Goal: Transaction & Acquisition: Purchase product/service

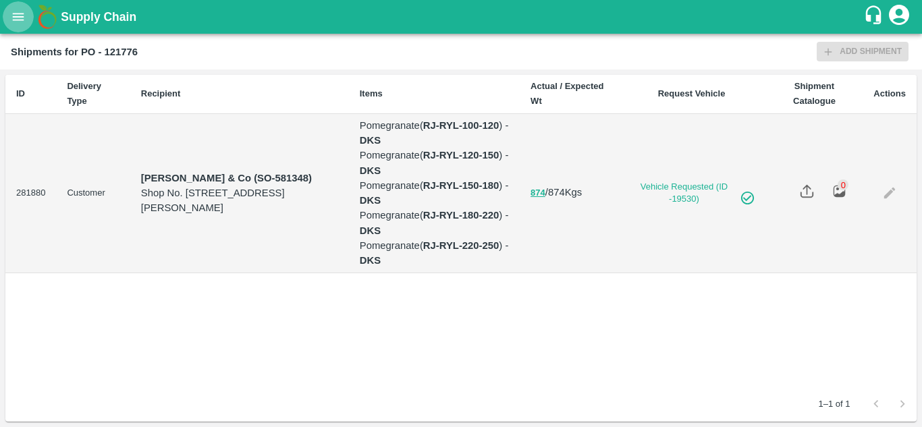
click at [16, 15] on icon "open drawer" at bounding box center [18, 16] width 15 height 15
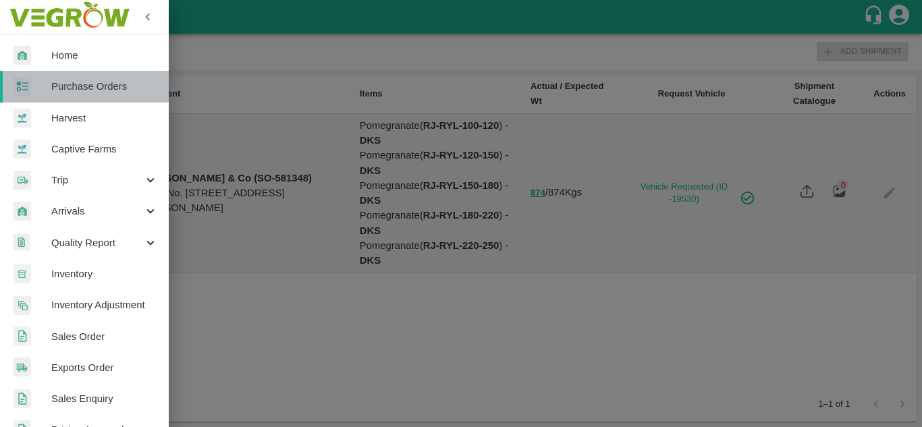
click at [96, 94] on span "Purchase Orders" at bounding box center [104, 86] width 107 height 15
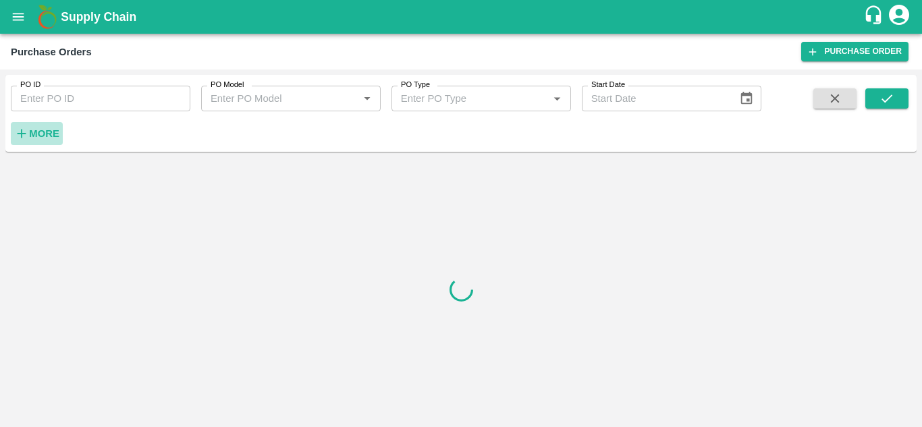
click at [48, 139] on strong "More" at bounding box center [44, 133] width 30 height 11
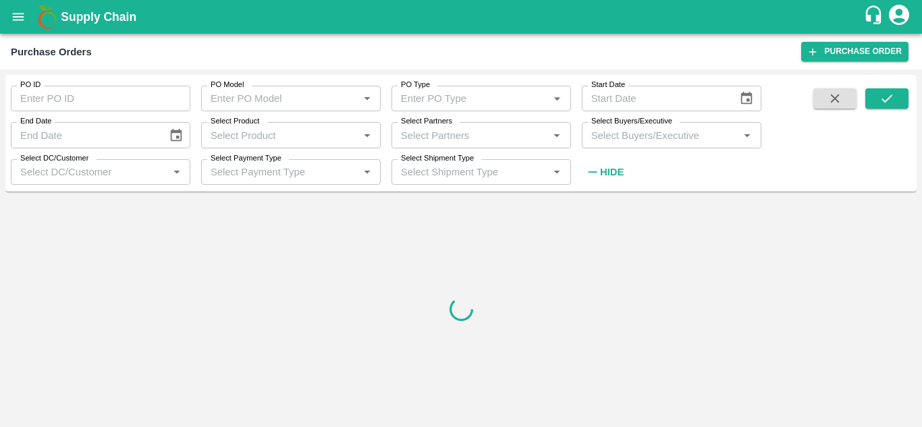
click at [623, 136] on input "Select Buyers/Executive" at bounding box center [660, 135] width 149 height 18
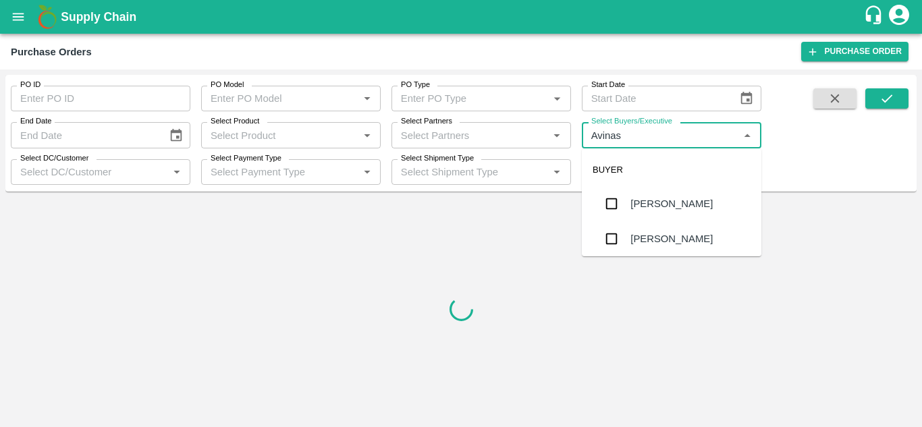
type input "Avinash"
drag, startPoint x: 606, startPoint y: 239, endPoint x: 833, endPoint y: 144, distance: 246.5
click at [606, 239] on input "checkbox" at bounding box center [611, 238] width 27 height 27
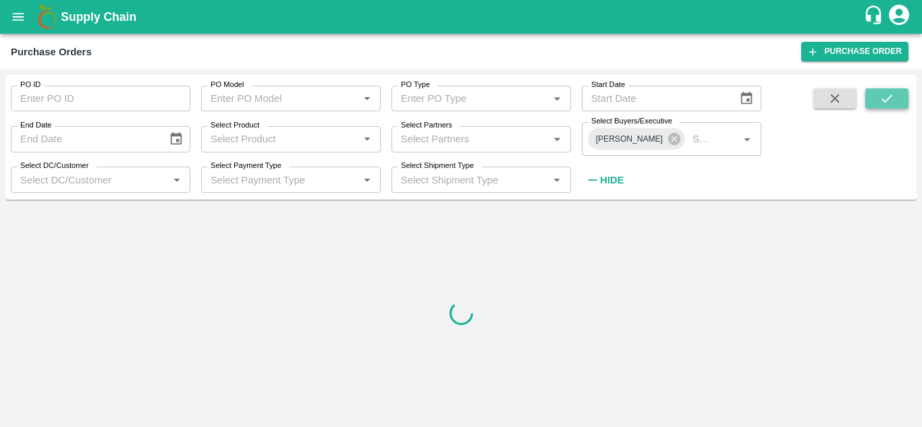
click at [883, 98] on icon "submit" at bounding box center [886, 98] width 15 height 15
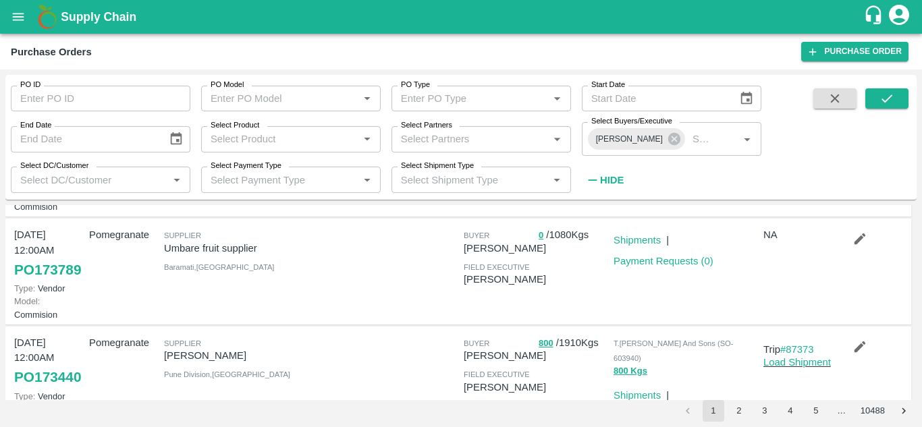
scroll to position [119, 0]
click at [17, 20] on icon "open drawer" at bounding box center [18, 16] width 11 height 7
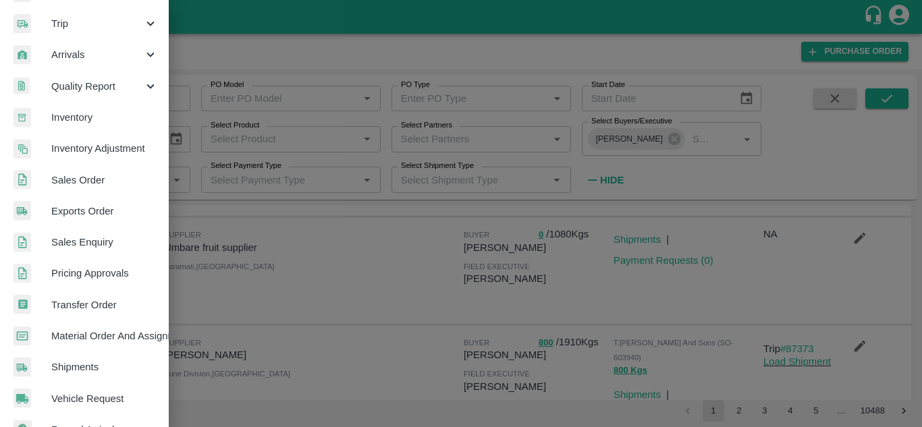
scroll to position [157, 0]
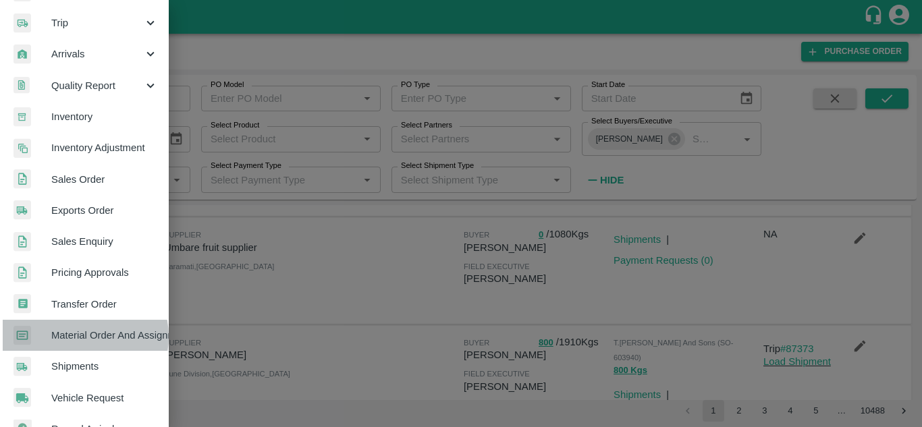
click at [80, 337] on span "Material Order And Assignment" at bounding box center [104, 335] width 107 height 15
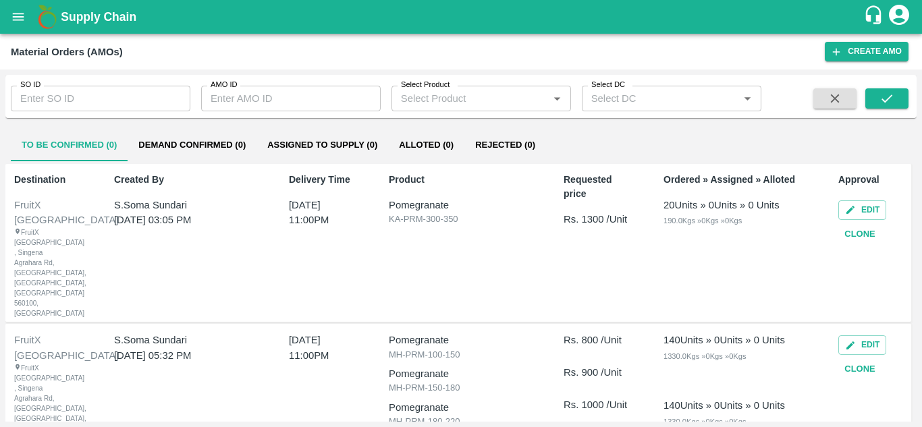
click at [117, 98] on input "SO ID" at bounding box center [101, 99] width 180 height 26
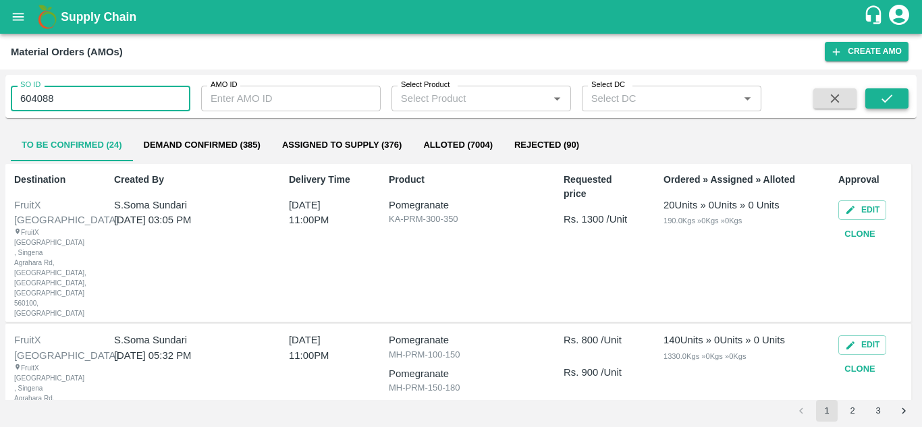
type input "604088"
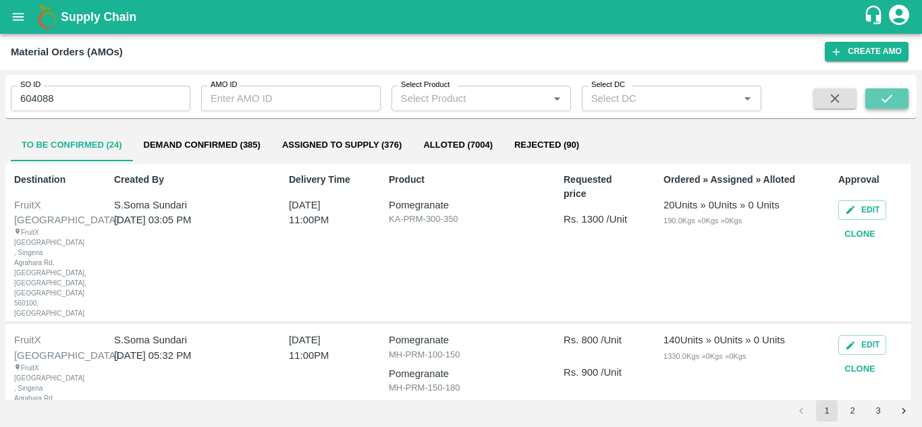
click at [881, 98] on icon "submit" at bounding box center [886, 98] width 15 height 15
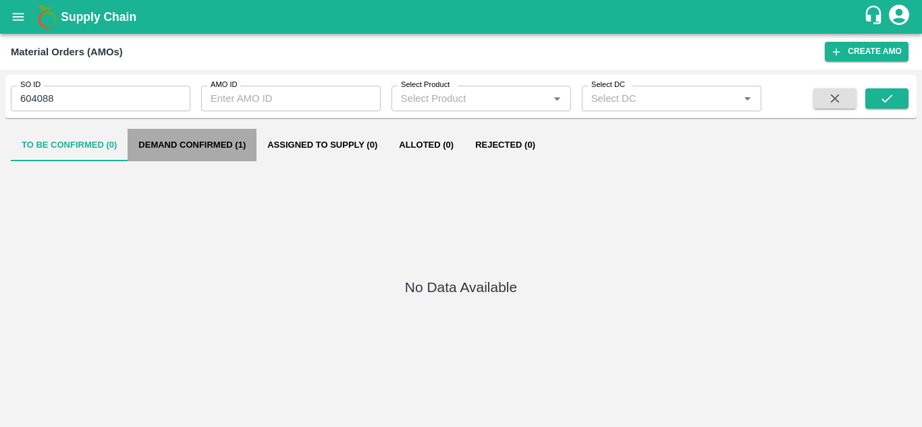
click at [218, 153] on button "Demand Confirmed (1)" at bounding box center [192, 145] width 129 height 32
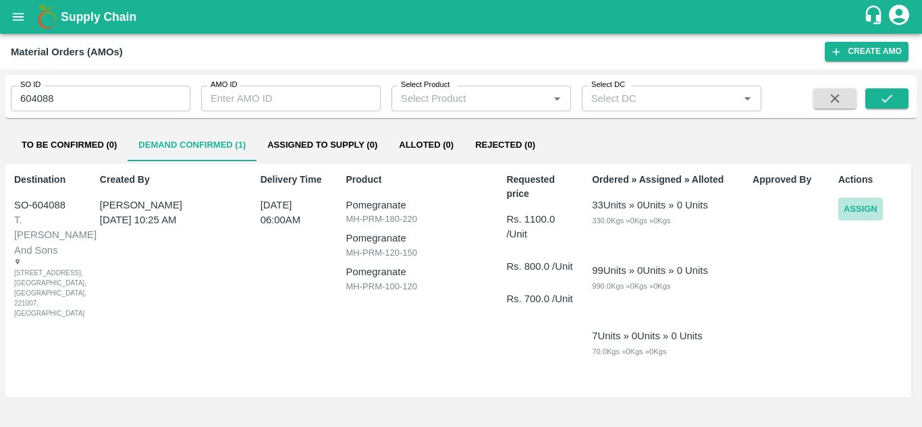
click at [871, 213] on button "Assign" at bounding box center [860, 210] width 45 height 24
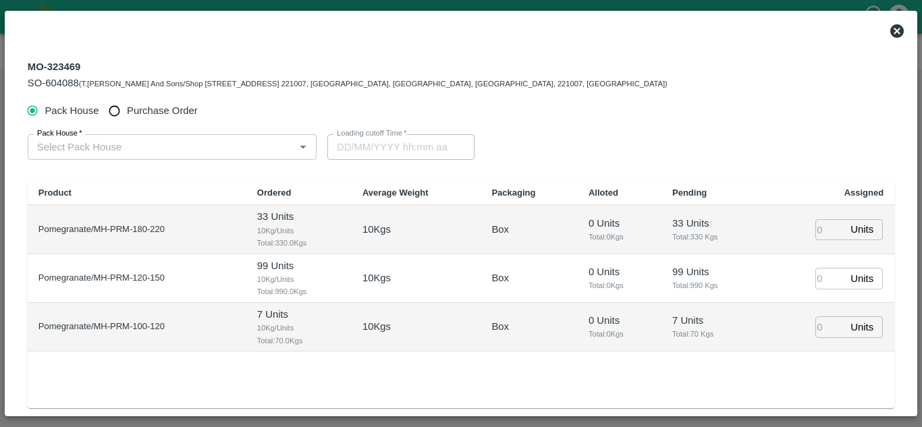
type input "10/09/2025 06:00 AM"
click at [109, 111] on input "Purchase Order" at bounding box center [114, 111] width 25 height 25
radio input "true"
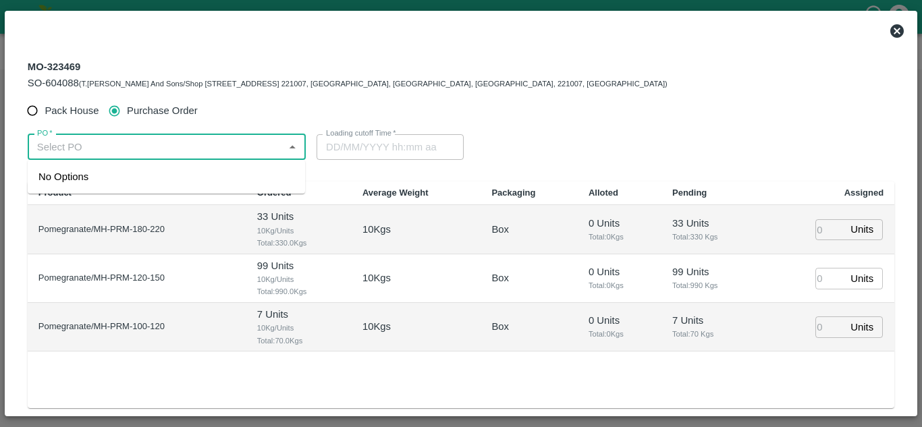
click at [105, 145] on input "PO   *" at bounding box center [156, 147] width 248 height 18
click at [92, 178] on div "PO-173789(Umbare fruit supplier-7350025925)" at bounding box center [143, 176] width 210 height 15
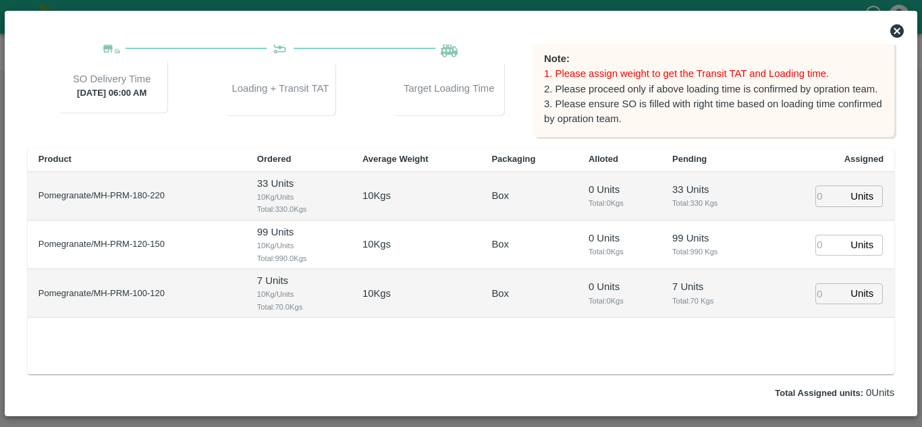
scroll to position [202, 0]
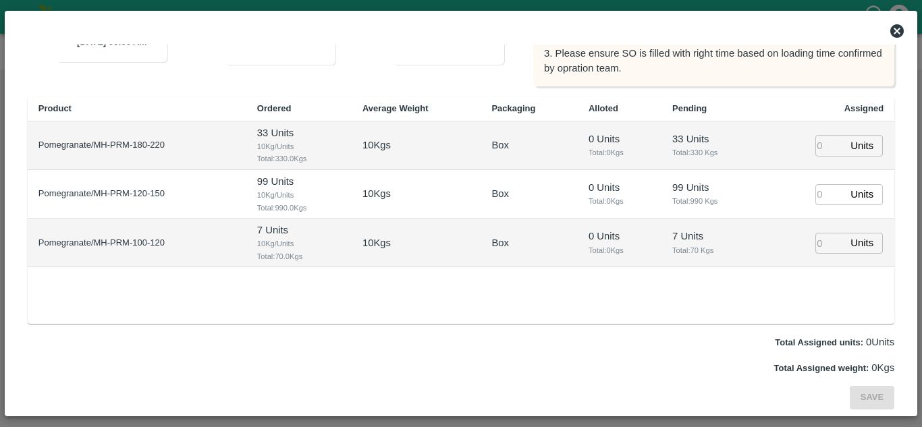
type input "PO-173789(Umbare fruit supplier-7350025925)"
click at [819, 250] on input "number" at bounding box center [830, 243] width 30 height 21
type input "7"
type input "08/09/2025 06:00 AM"
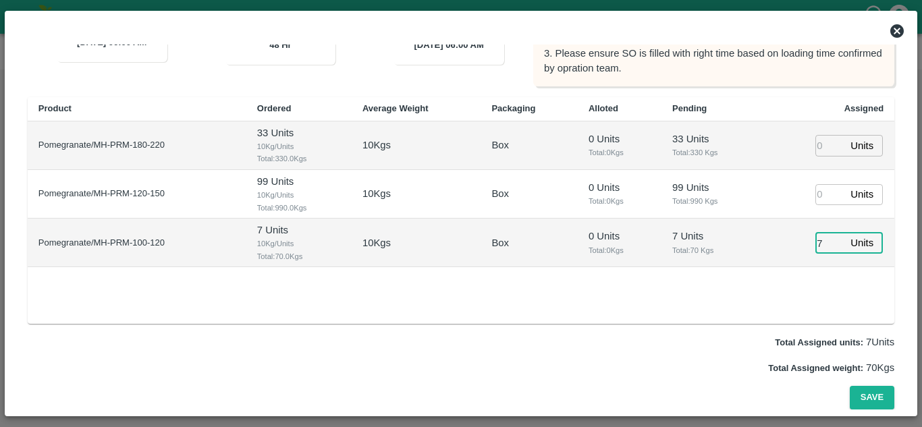
type input "7"
click at [815, 194] on input "number" at bounding box center [830, 194] width 30 height 21
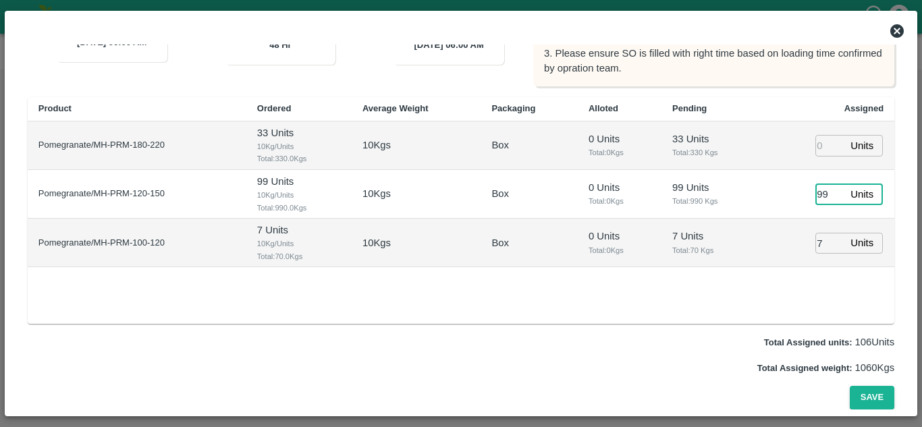
type input "99"
click at [817, 142] on input "number" at bounding box center [830, 145] width 30 height 21
type input "33"
click at [648, 177] on td "0 Units Total: 0 Kgs" at bounding box center [620, 194] width 84 height 49
click at [875, 395] on button "Save" at bounding box center [872, 398] width 45 height 24
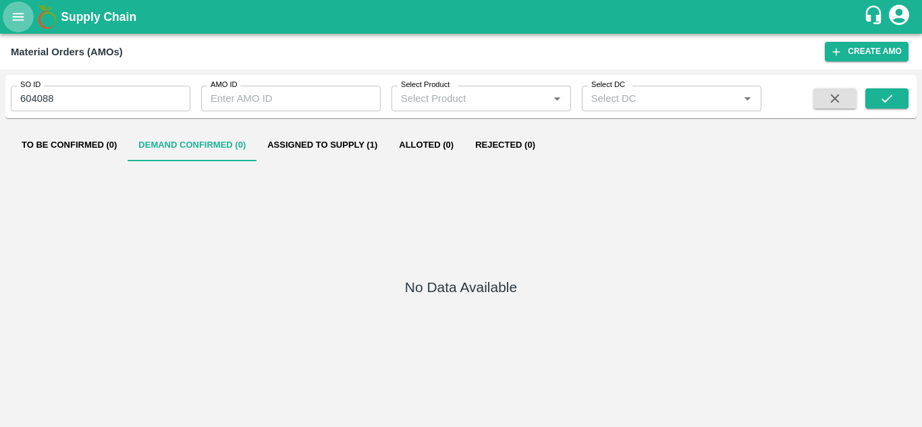
click at [28, 13] on button "open drawer" at bounding box center [18, 16] width 31 height 31
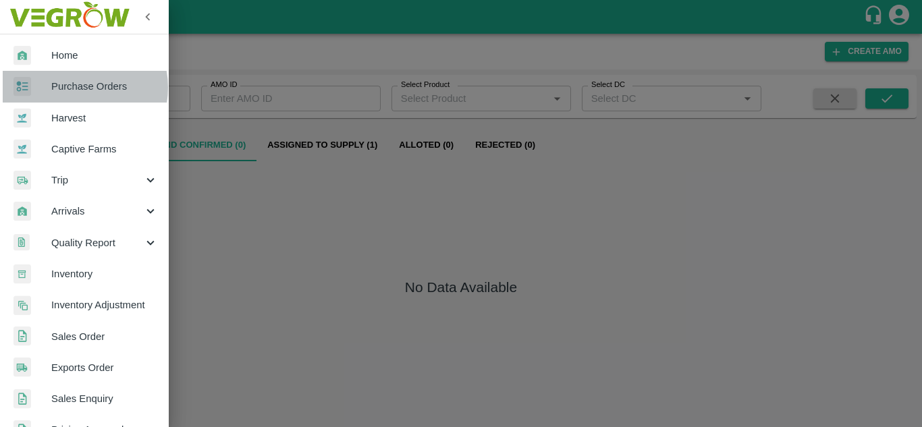
click at [78, 87] on span "Purchase Orders" at bounding box center [104, 86] width 107 height 15
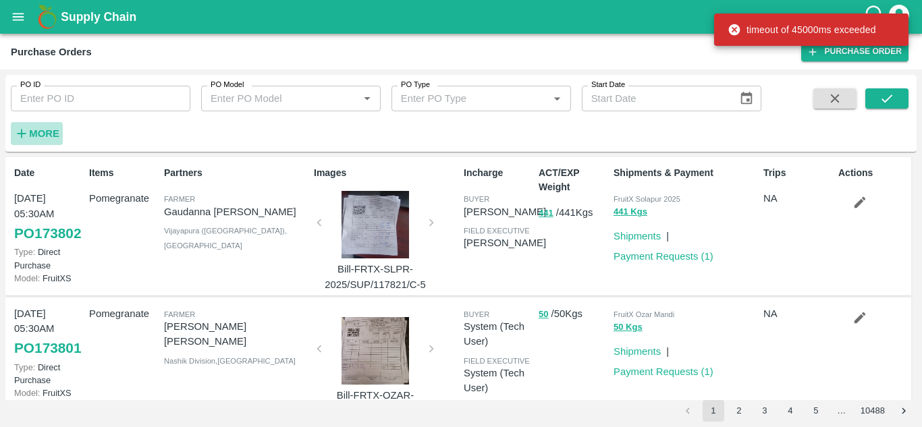
click at [45, 127] on h6 "More" at bounding box center [44, 134] width 30 height 18
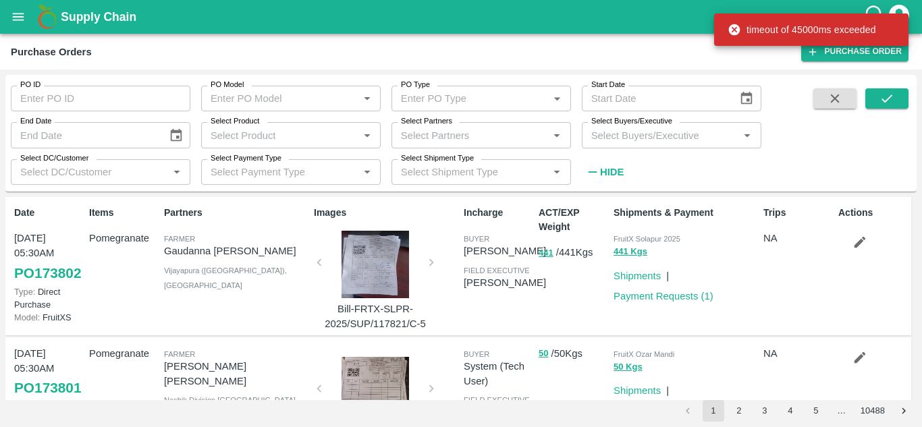
click at [613, 136] on input "Select Buyers/Executive" at bounding box center [660, 135] width 149 height 18
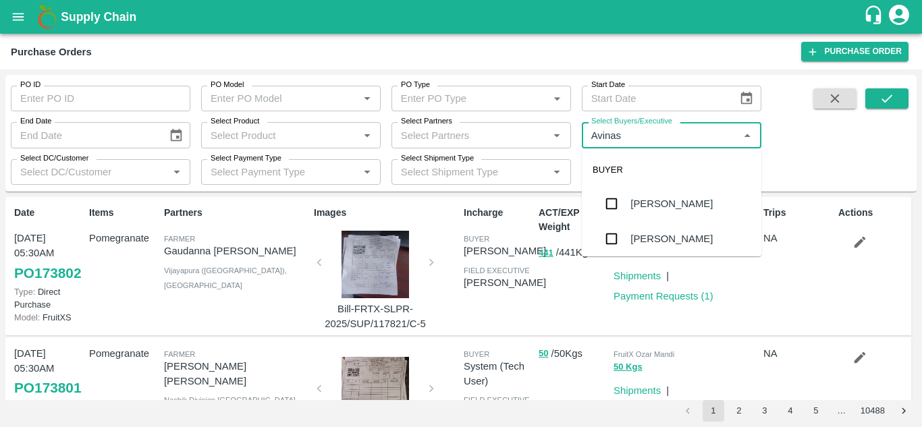
type input "Avinash"
click at [607, 238] on input "checkbox" at bounding box center [611, 238] width 27 height 27
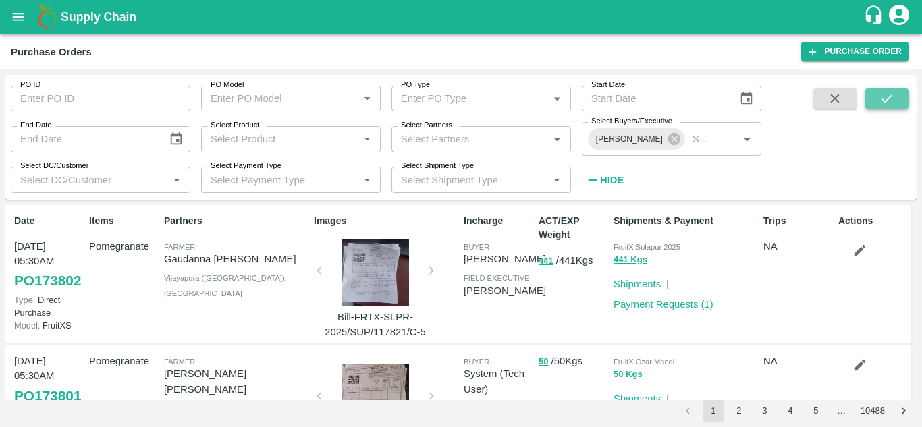
click at [895, 104] on button "submit" at bounding box center [886, 98] width 43 height 20
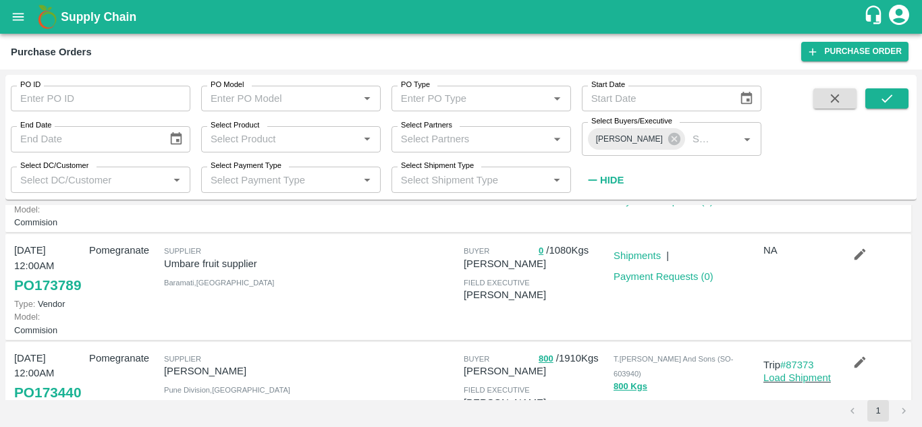
scroll to position [104, 0]
click at [626, 260] on link "Shipments" at bounding box center [636, 255] width 47 height 11
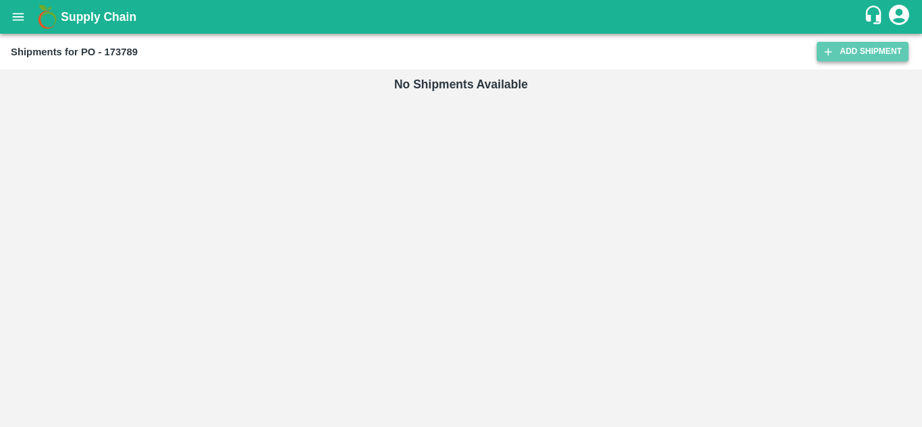
click at [844, 55] on link "Add Shipment" at bounding box center [863, 52] width 92 height 20
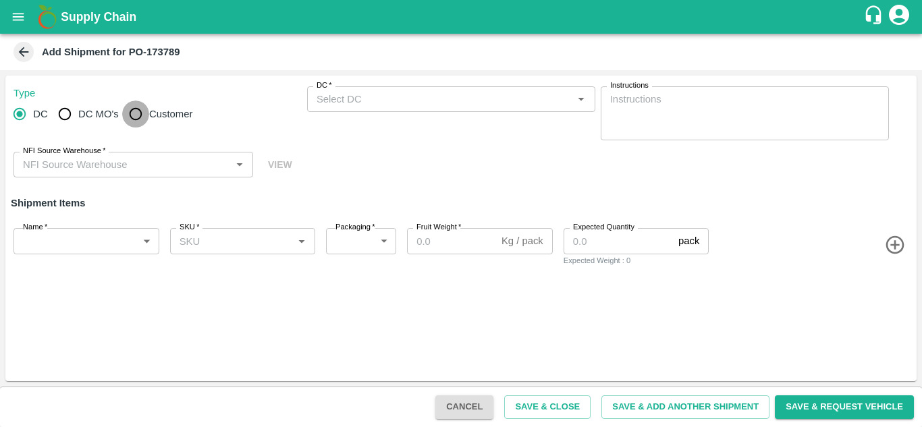
click at [130, 113] on input "Customer" at bounding box center [135, 114] width 27 height 27
radio input "true"
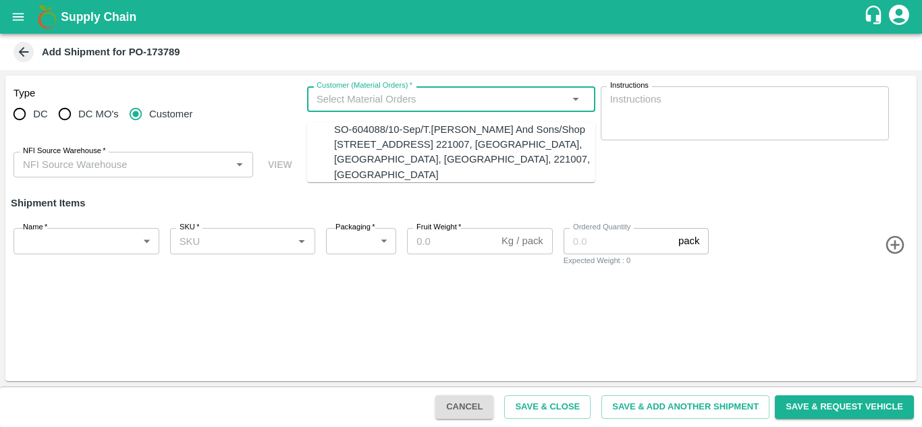
click at [346, 99] on input "Customer (Material Orders)   *" at bounding box center [440, 99] width 258 height 18
click at [360, 134] on div "SO-604088/10-Sep/T.Kishore Kapoor And Sons/Shop No B 27 , , Pahariya fruit mand…" at bounding box center [464, 152] width 261 height 60
type input "SO-604088/10-Sep/T.Kishore Kapoor And Sons/Shop No B 27 , , Pahariya fruit mand…"
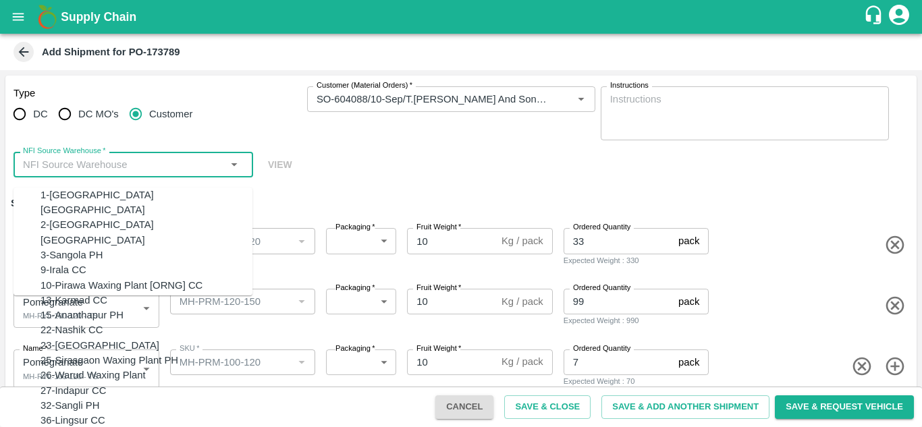
click at [70, 165] on input "NFI Source Warehouse   *" at bounding box center [122, 165] width 209 height 18
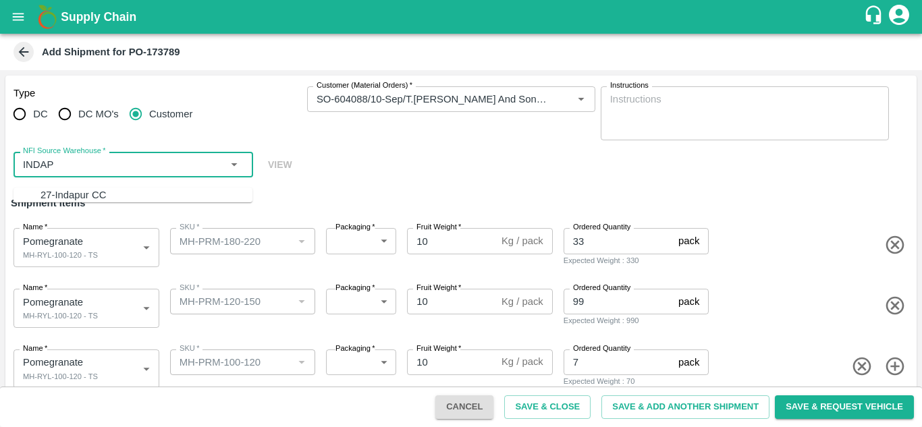
click at [45, 188] on div "27-Indapur CC" at bounding box center [72, 195] width 65 height 15
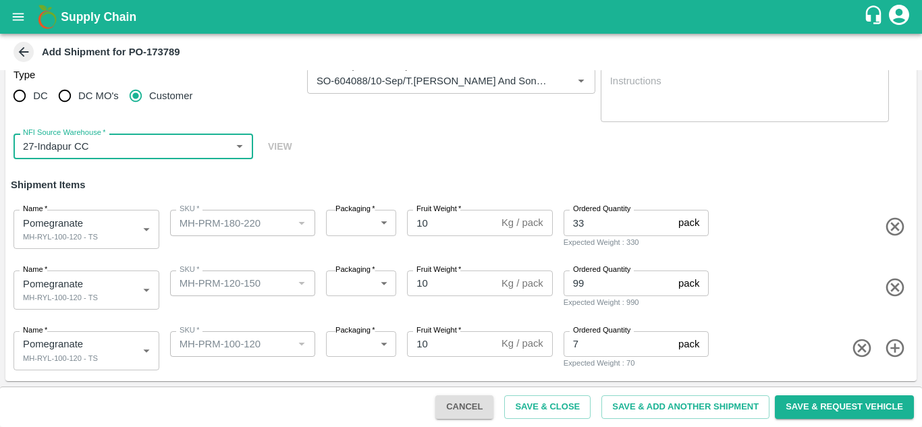
type input "27-Indapur CC"
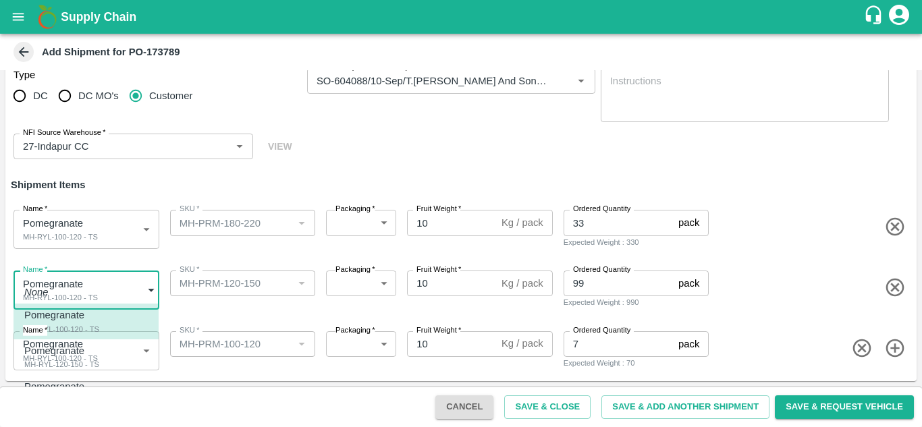
click at [74, 298] on body "Supply Chain Add Shipment for PO-173789 Type DC DC MO's Customer Customer (Mate…" at bounding box center [461, 213] width 922 height 427
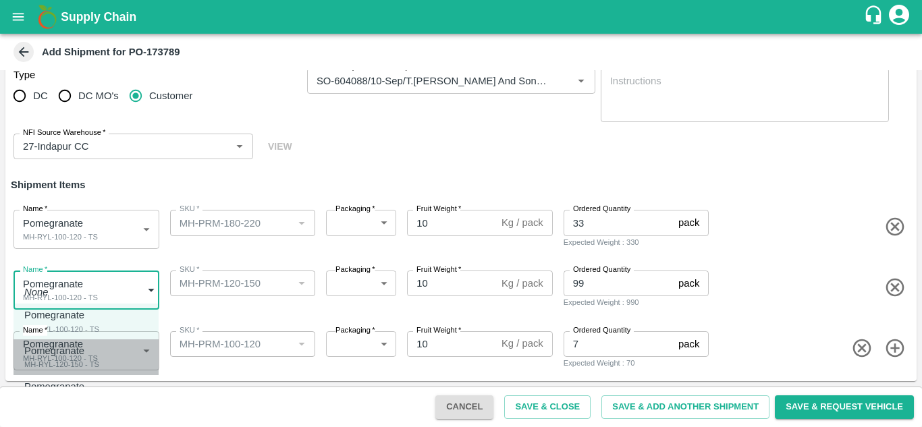
click at [61, 363] on div "MH-RYL-120-150 - TS" at bounding box center [61, 364] width 75 height 12
type input "1983972"
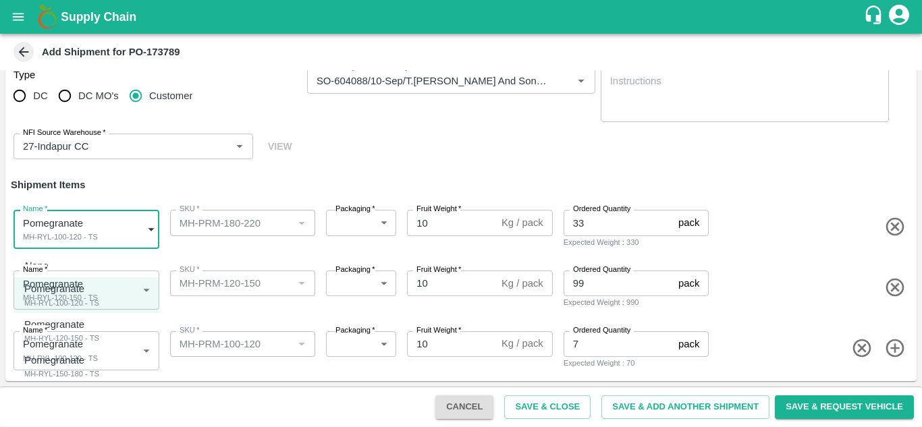
click at [59, 223] on body "Supply Chain Add Shipment for PO-173789 Type DC DC MO's Customer Customer (Mate…" at bounding box center [461, 213] width 922 height 427
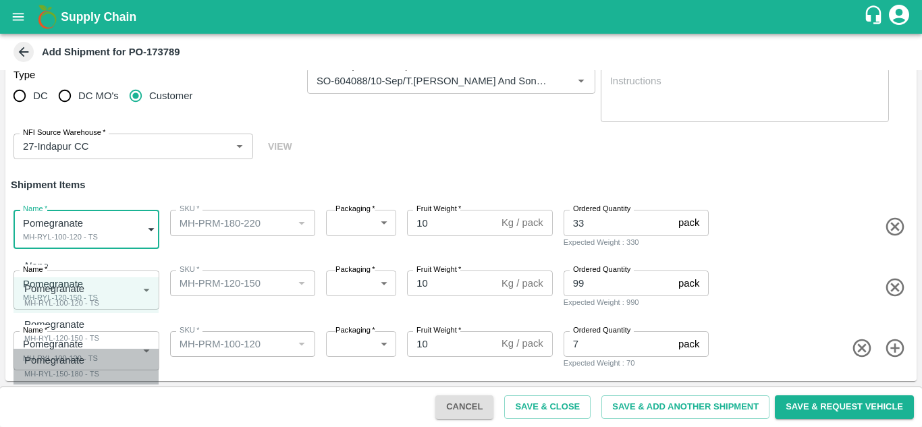
click at [63, 374] on div "MH-RYL-150-180 - TS" at bounding box center [61, 374] width 75 height 12
type input "1983973"
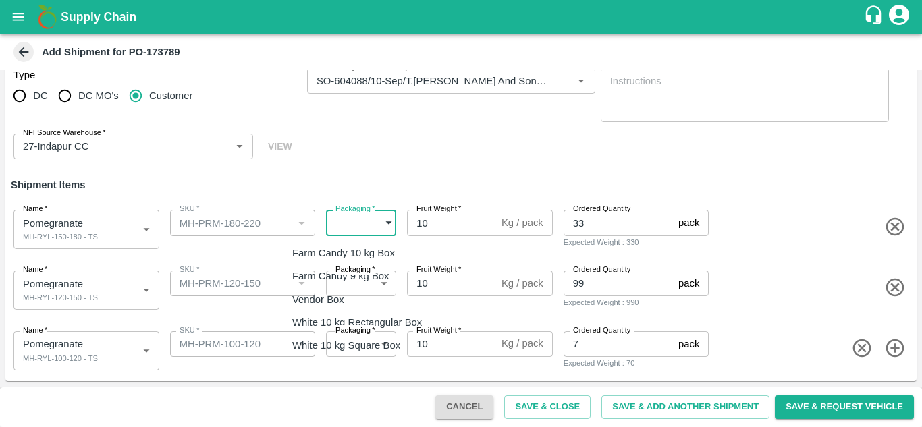
click at [360, 229] on body "Supply Chain Add Shipment for PO-173789 Type DC DC MO's Customer Customer (Mate…" at bounding box center [461, 213] width 922 height 427
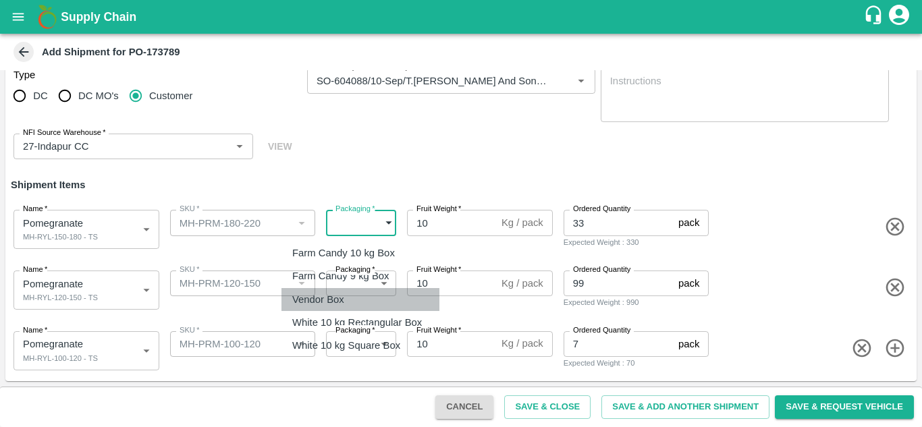
click at [335, 296] on p "Vendor Box" at bounding box center [318, 299] width 52 height 15
type input "276"
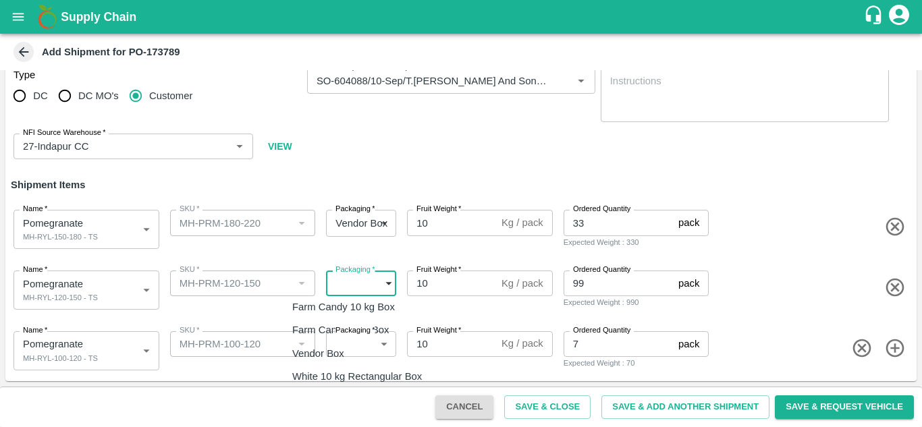
click at [351, 289] on body "Supply Chain Add Shipment for PO-173789 Type DC DC MO's Customer Customer (Mate…" at bounding box center [461, 213] width 922 height 427
click at [337, 347] on p "Vendor Box" at bounding box center [318, 353] width 52 height 15
type input "276"
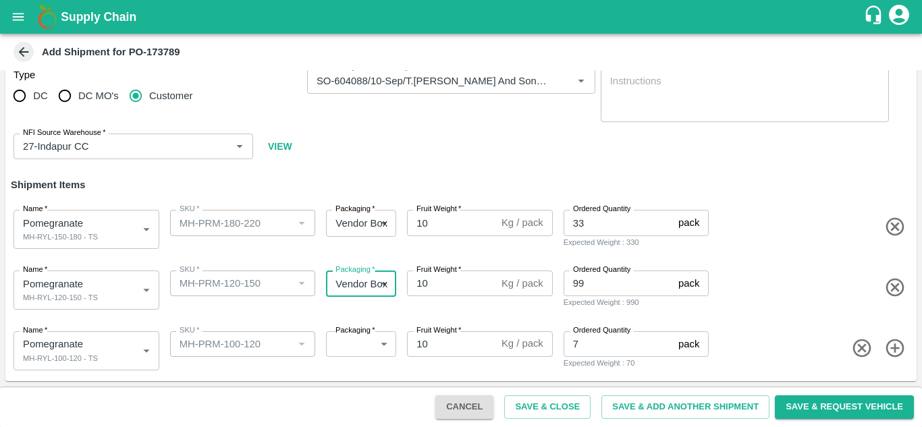
click at [375, 343] on body "Supply Chain Add Shipment for PO-173789 Type DC DC MO's Customer Customer (Mate…" at bounding box center [461, 213] width 922 height 427
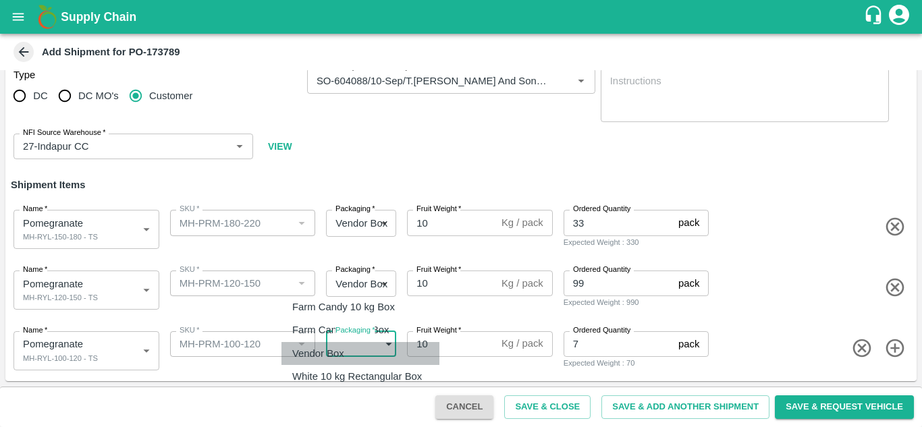
click at [329, 355] on p "Vendor Box" at bounding box center [318, 353] width 52 height 15
type input "276"
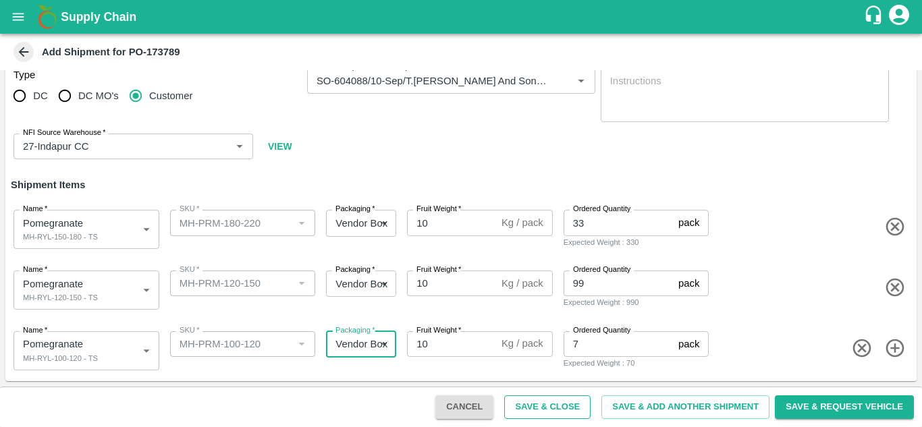
click at [548, 406] on button "Save & Close" at bounding box center [547, 407] width 86 height 24
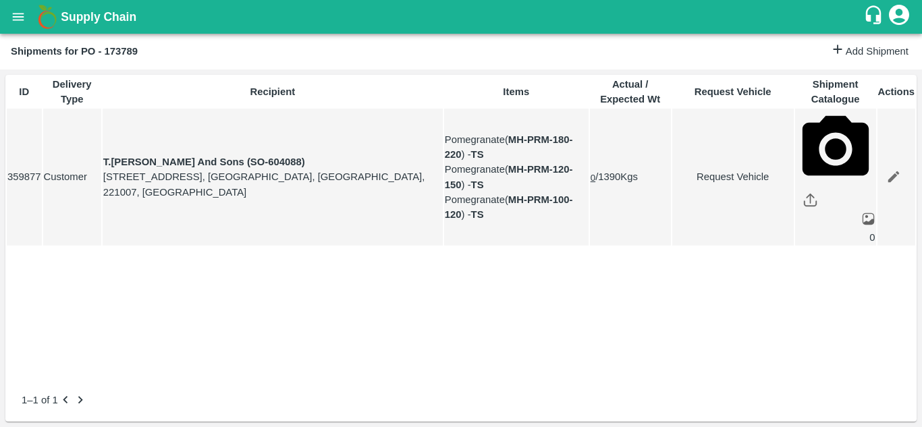
click at [696, 169] on link "Request Vehicle" at bounding box center [733, 176] width 120 height 15
type input "08/09/2025 06:00 AM"
type input "DD/MM/YYYY hh:mm aa"
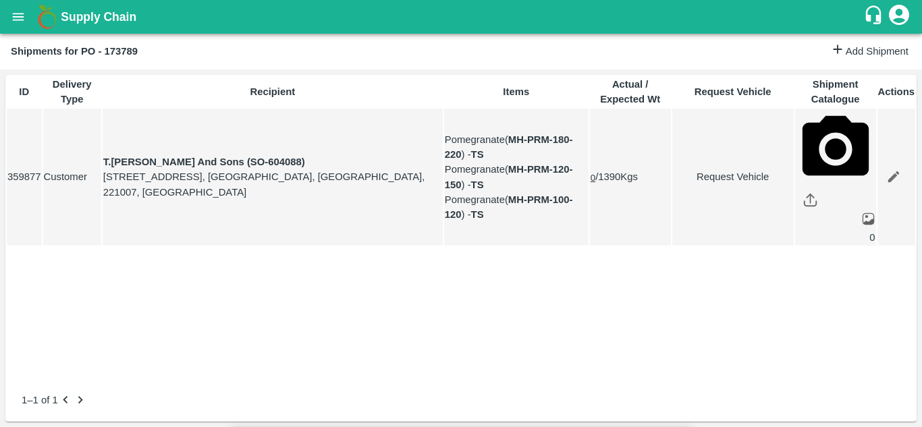
type input "04/09/2025 12:00 AM"
click at [582, 76] on body "Supply Chain Shipments for PO - 173789 Add Shipment ID Delivery Type Recipient …" at bounding box center [461, 213] width 922 height 427
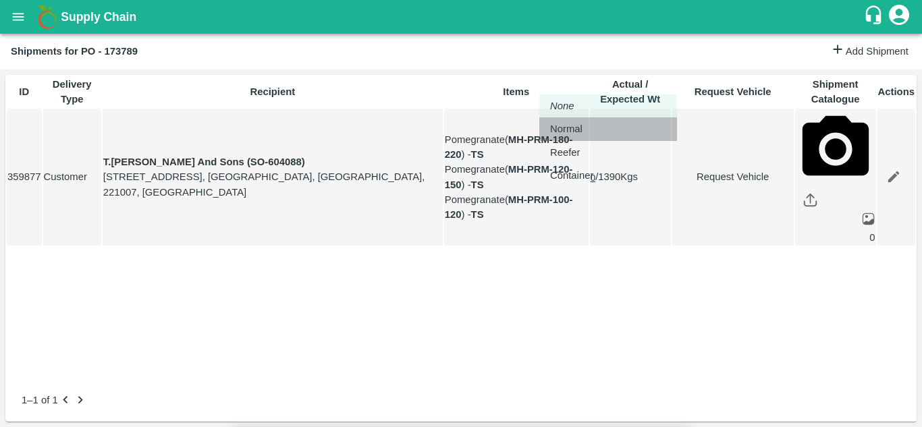
click at [562, 128] on p "Normal" at bounding box center [566, 128] width 32 height 15
type input "1"
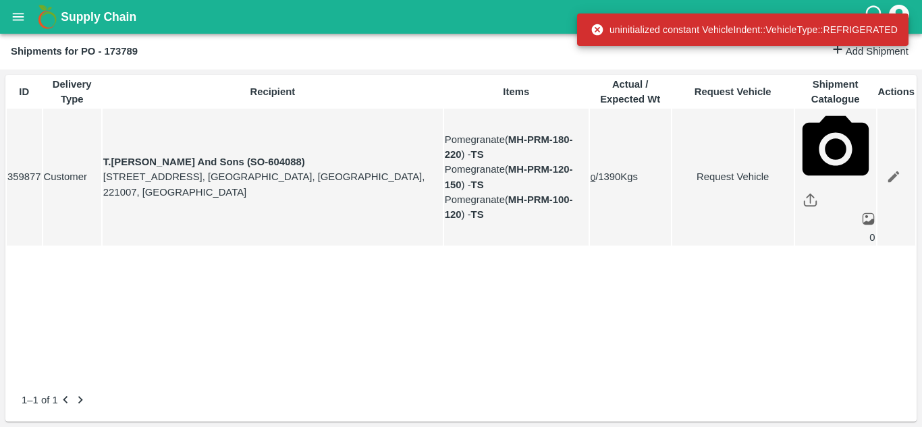
click at [712, 169] on link "Request Vehicle" at bounding box center [733, 176] width 120 height 15
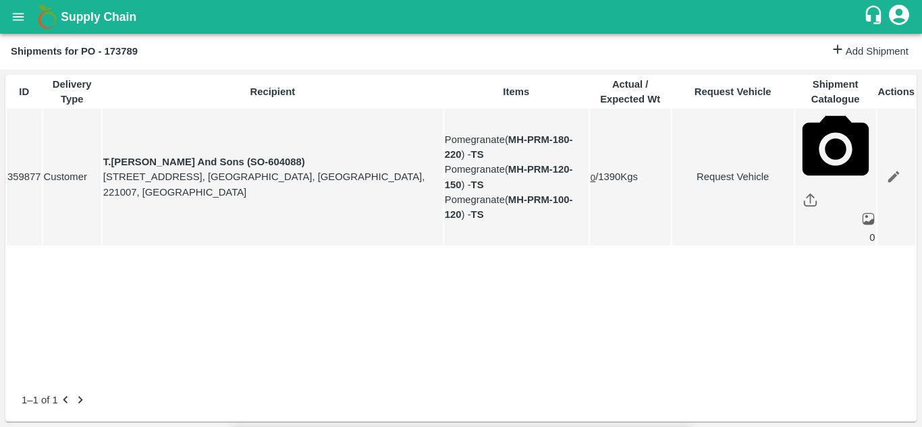
type input "1"
type input "04/09/2025 12:00 AM"
type input "08/09/2025 06:00 AM"
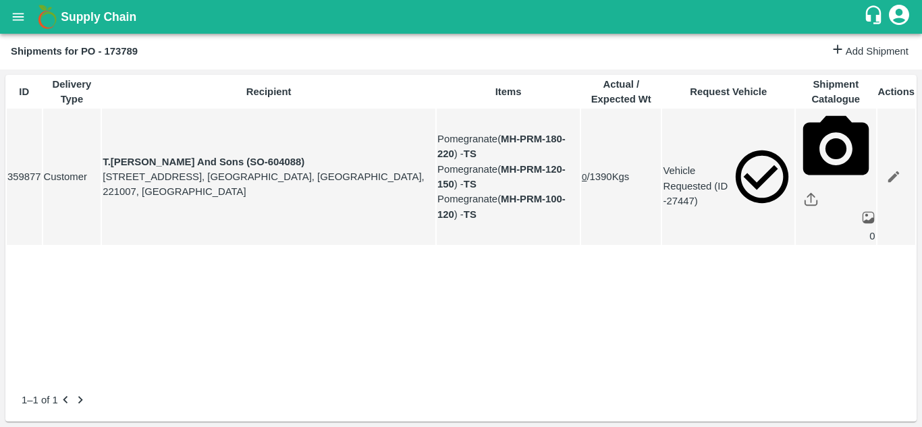
click at [16, 16] on icon "open drawer" at bounding box center [18, 16] width 15 height 15
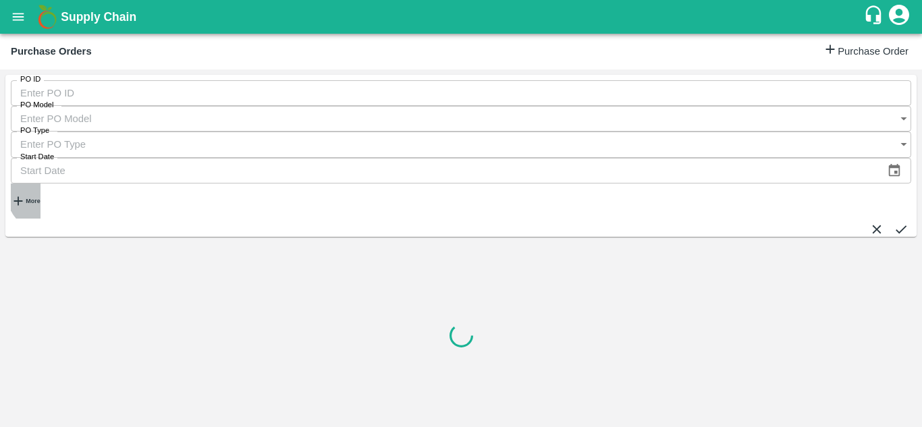
click at [40, 198] on strong "More" at bounding box center [33, 201] width 14 height 7
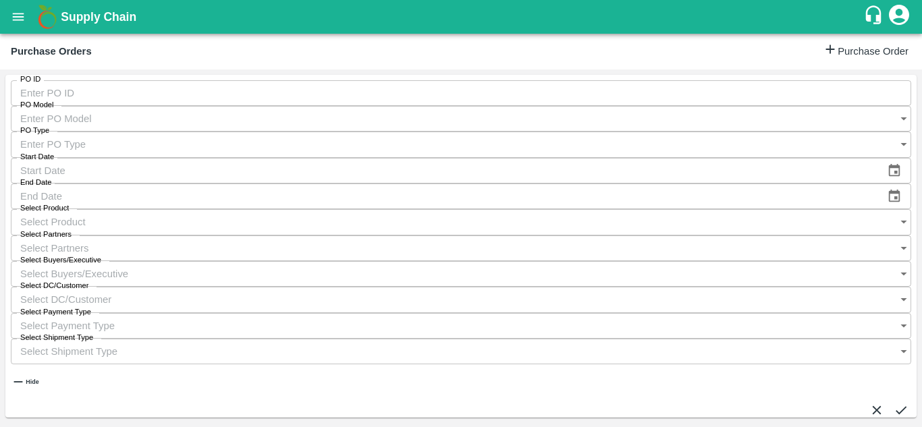
click at [609, 261] on input "Select Buyers/Executive" at bounding box center [448, 274] width 874 height 26
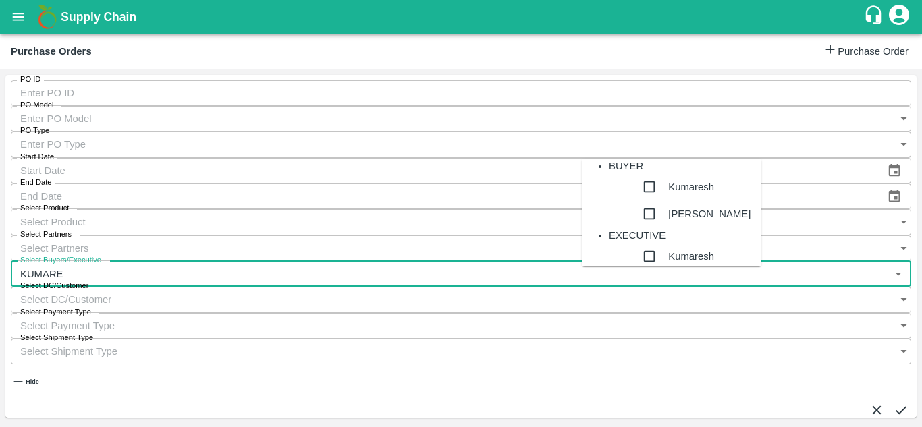
type input "KUMAR"
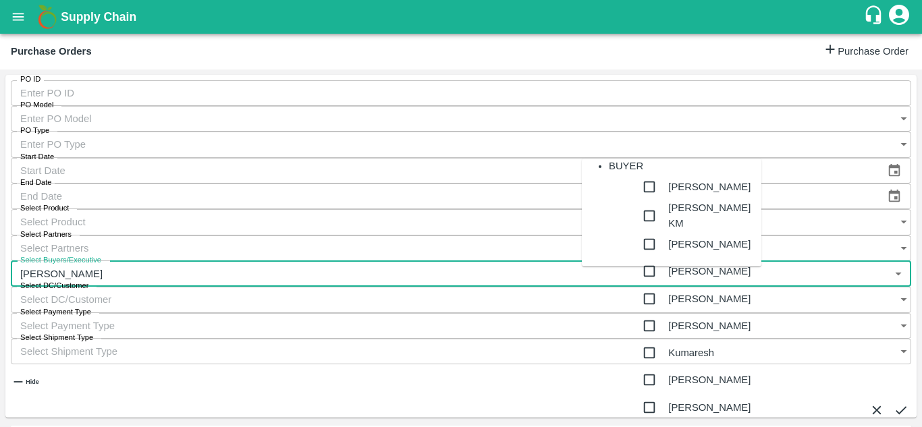
scroll to position [832, 0]
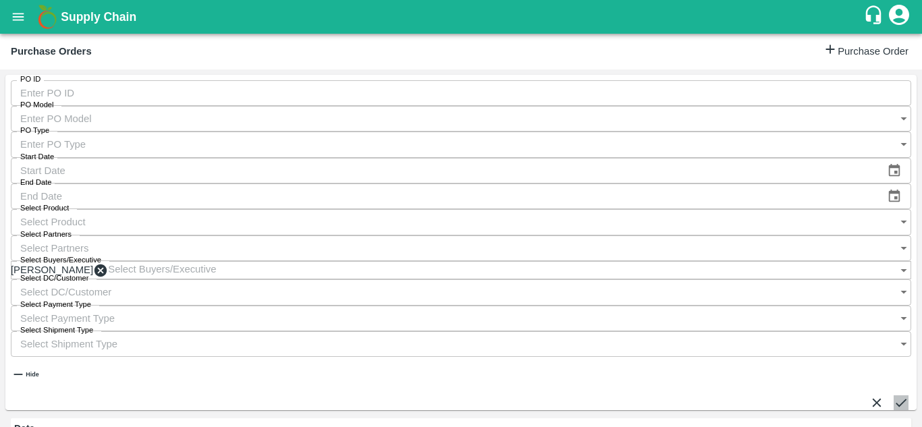
click at [893, 395] on icon "submit" at bounding box center [900, 402] width 15 height 15
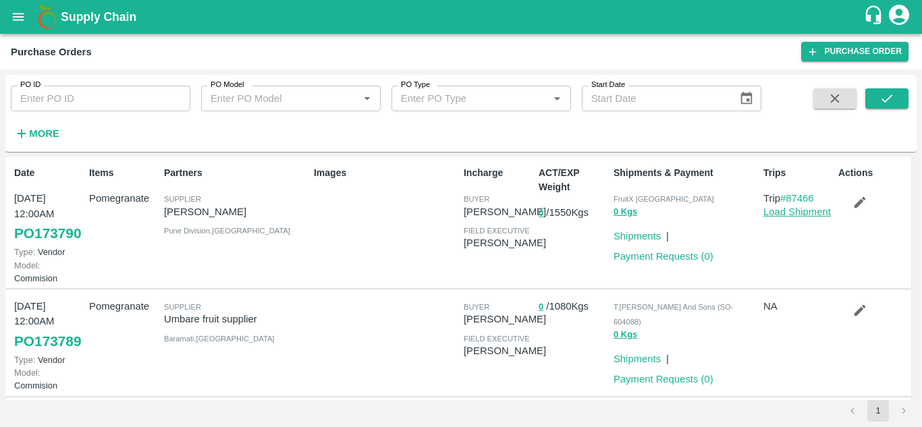
click at [786, 212] on link "Load Shipment" at bounding box center [796, 211] width 67 height 11
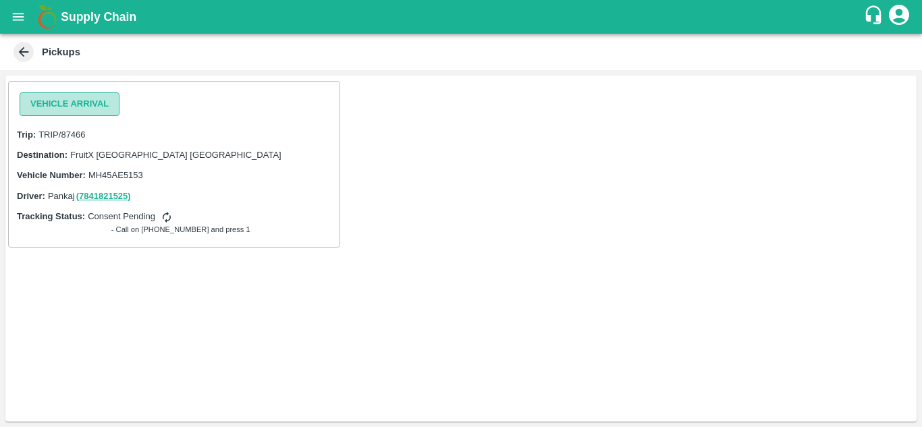
click at [56, 105] on button "Vehicle Arrival" at bounding box center [70, 104] width 100 height 24
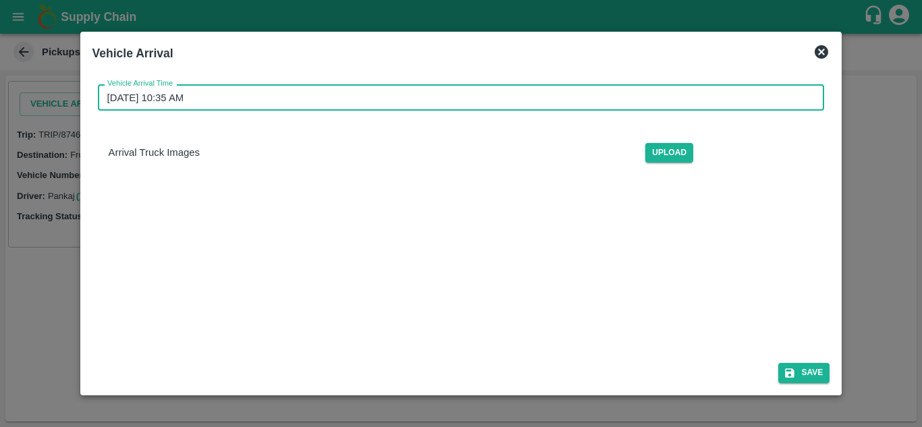
click at [113, 99] on input "05/09/2025 10:35 AM" at bounding box center [456, 97] width 717 height 26
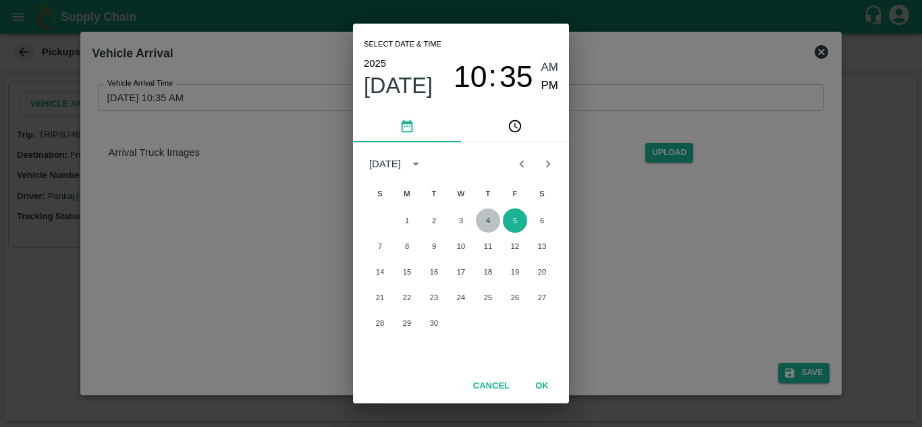
click at [491, 223] on button "4" at bounding box center [488, 221] width 24 height 24
type input "04/09/2025 10:35 AM"
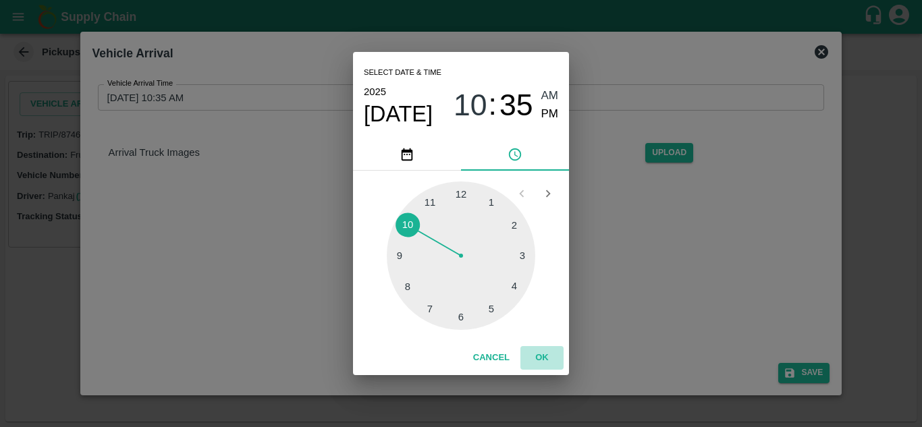
click at [549, 354] on button "OK" at bounding box center [541, 358] width 43 height 24
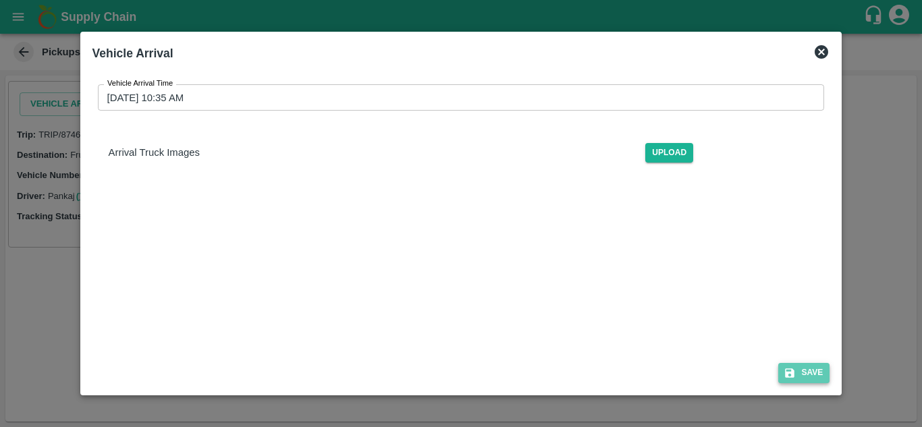
click at [800, 372] on button "Save" at bounding box center [803, 373] width 51 height 20
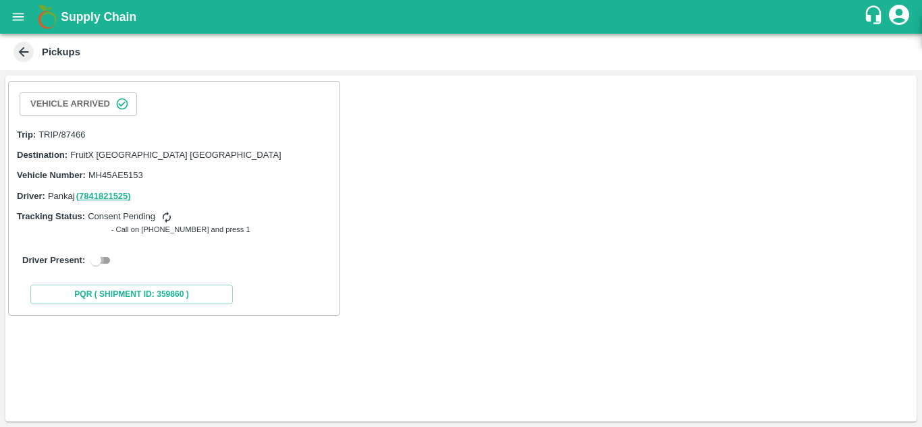
click at [101, 254] on input "checkbox" at bounding box center [96, 260] width 49 height 16
checkbox input "true"
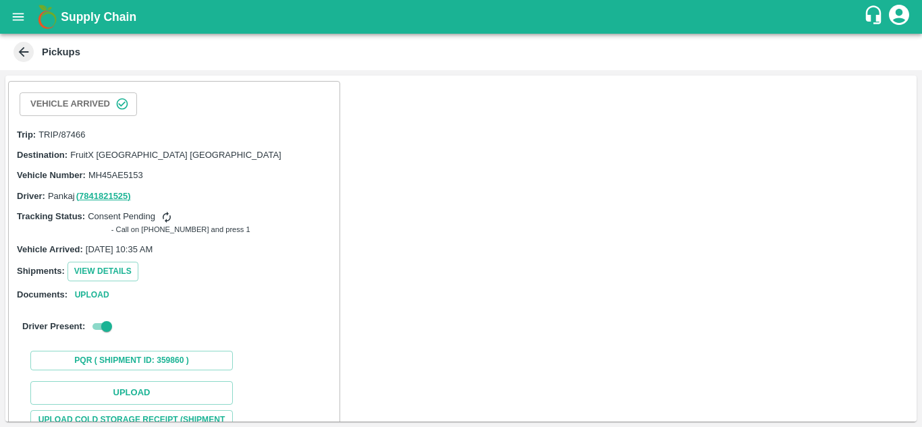
scroll to position [136, 0]
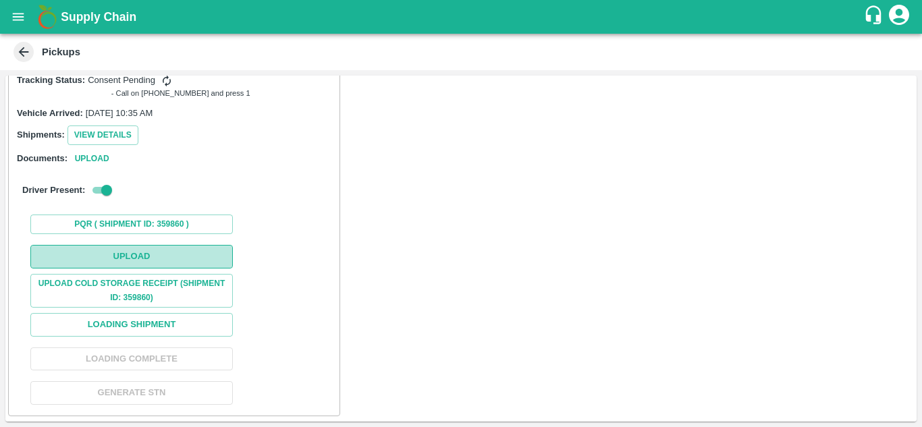
click at [130, 260] on button "Upload" at bounding box center [131, 257] width 202 height 24
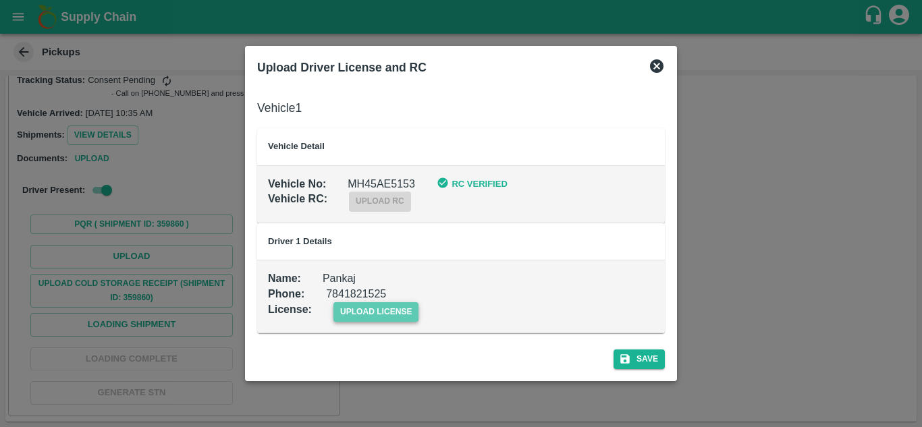
click at [383, 315] on span "upload license" at bounding box center [376, 312] width 86 height 20
click at [0, 0] on input "upload license" at bounding box center [0, 0] width 0 height 0
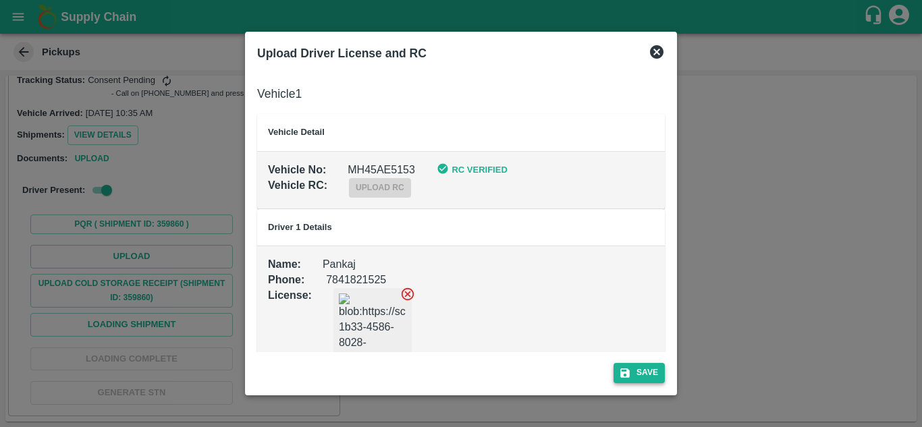
click at [634, 372] on button "Save" at bounding box center [638, 373] width 51 height 20
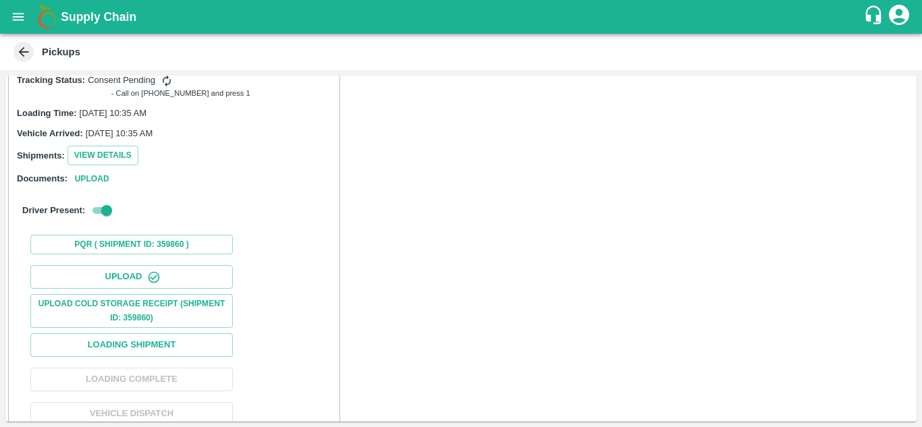
scroll to position [191, 0]
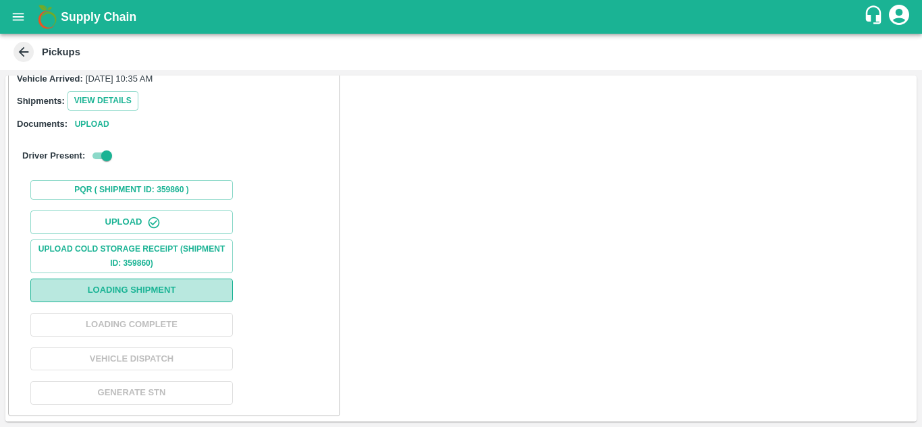
click at [137, 300] on button "Loading Shipment" at bounding box center [131, 291] width 202 height 24
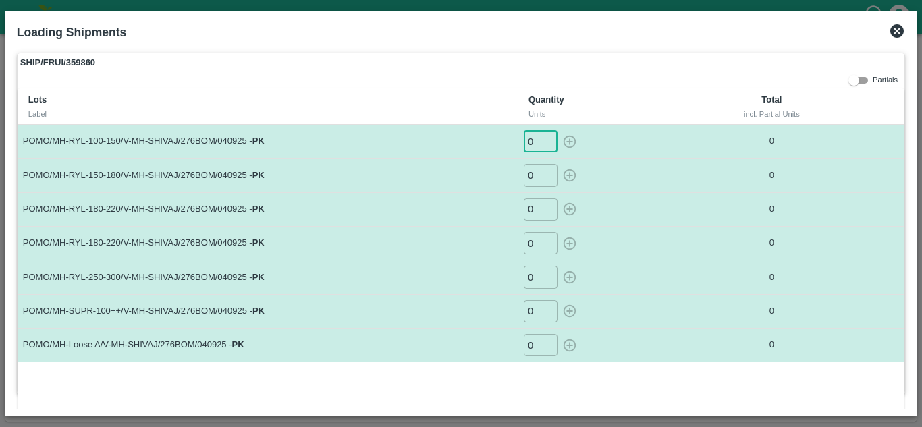
click at [531, 148] on input "0" at bounding box center [541, 141] width 34 height 22
type input "118"
click at [534, 182] on input "0" at bounding box center [541, 175] width 34 height 22
type input "143"
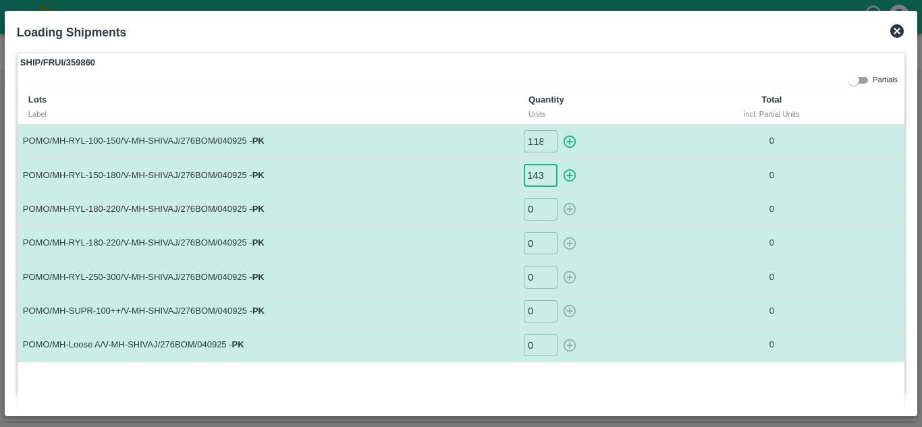
scroll to position [0, 0]
click at [533, 211] on input "0" at bounding box center [541, 209] width 34 height 22
type input "125"
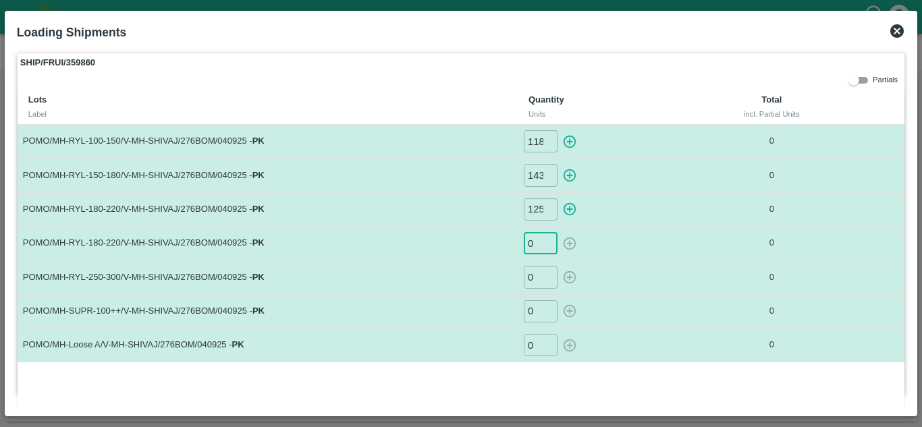
click at [529, 246] on input "0" at bounding box center [541, 243] width 34 height 22
click at [534, 274] on input "0" at bounding box center [541, 277] width 34 height 22
click at [530, 246] on input "number" at bounding box center [541, 243] width 34 height 22
click at [534, 283] on input "0" at bounding box center [541, 277] width 34 height 22
click at [536, 304] on input "0" at bounding box center [541, 311] width 34 height 22
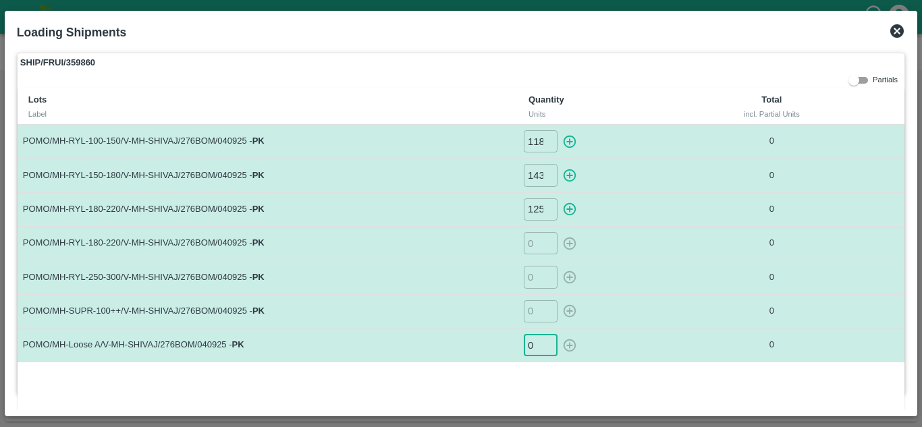
click at [530, 346] on input "0" at bounding box center [541, 345] width 34 height 22
click at [533, 239] on input "number" at bounding box center [541, 243] width 34 height 22
type input "59"
click at [529, 277] on input "number" at bounding box center [541, 277] width 34 height 22
type input "17"
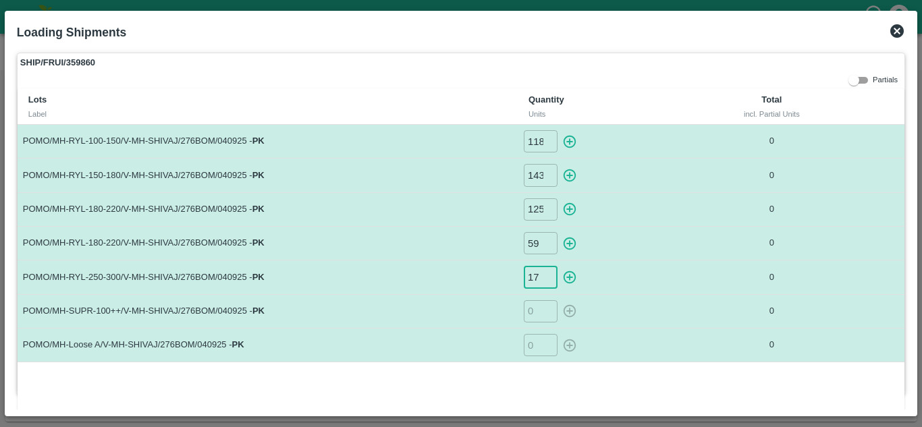
click at [529, 307] on input "number" at bounding box center [541, 311] width 34 height 22
type input "43"
click at [532, 345] on input "number" at bounding box center [541, 345] width 34 height 22
type input "51"
click at [448, 315] on td "POMO/MH-SUPR-100++/V-MH-SHIVAJ/276BOM/040925 - PK" at bounding box center [268, 311] width 500 height 34
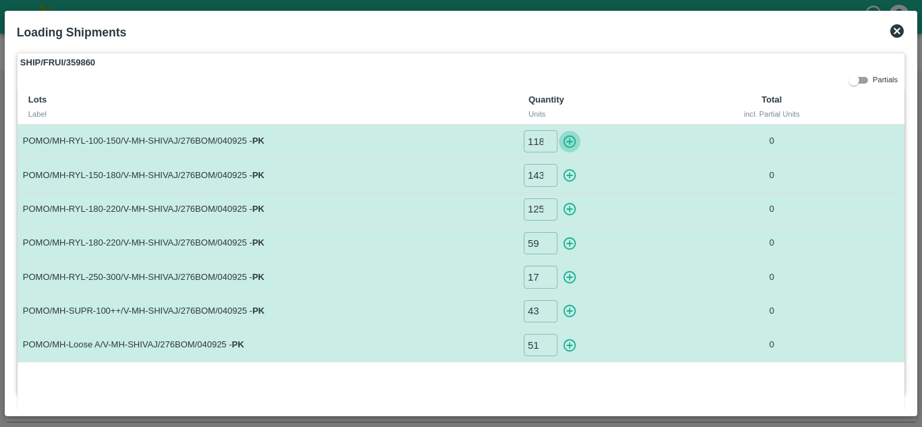
click at [566, 139] on icon "button" at bounding box center [569, 141] width 15 height 15
type input "0"
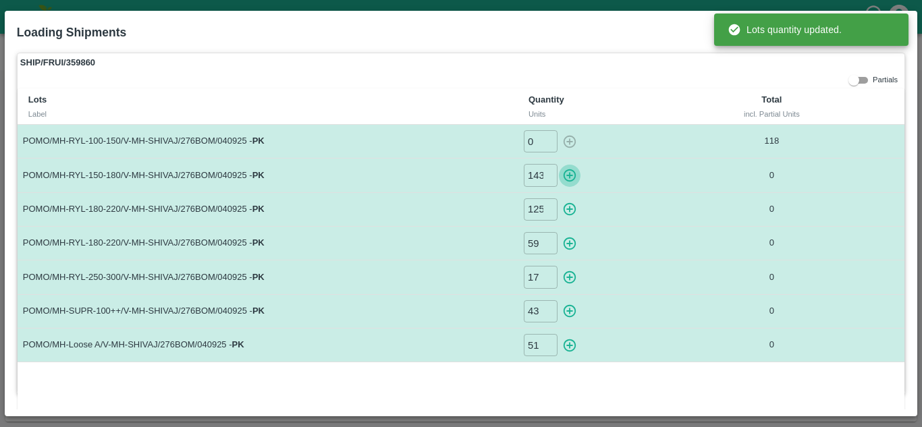
click at [570, 172] on icon "button" at bounding box center [569, 175] width 15 height 15
type input "0"
click at [568, 210] on icon "button" at bounding box center [569, 209] width 13 height 13
type input "0"
click at [568, 242] on icon "button" at bounding box center [569, 243] width 13 height 13
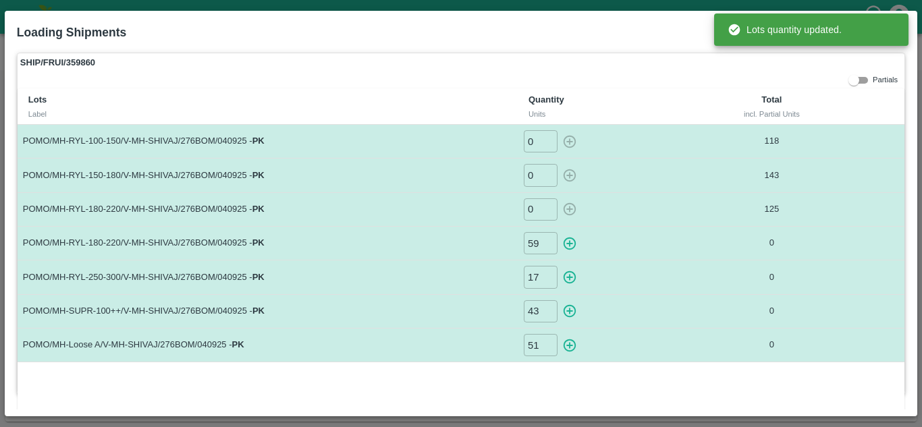
type input "0"
click at [569, 276] on icon "button" at bounding box center [569, 277] width 15 height 15
type input "0"
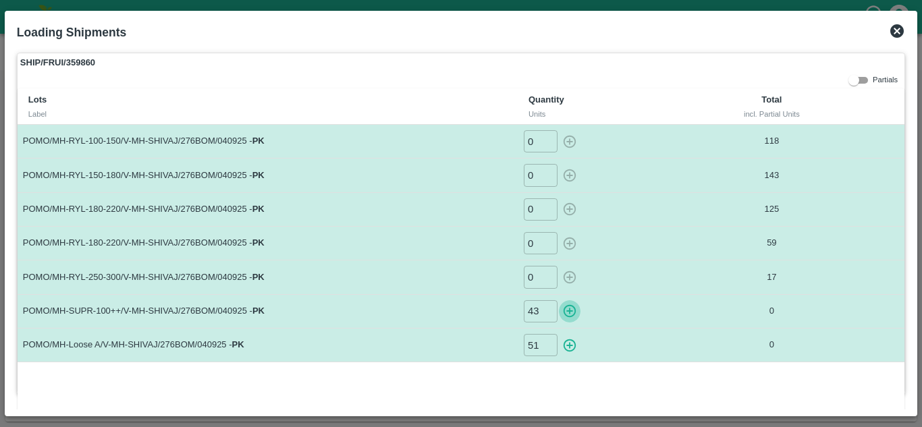
click at [568, 312] on icon "button" at bounding box center [569, 311] width 13 height 13
type input "0"
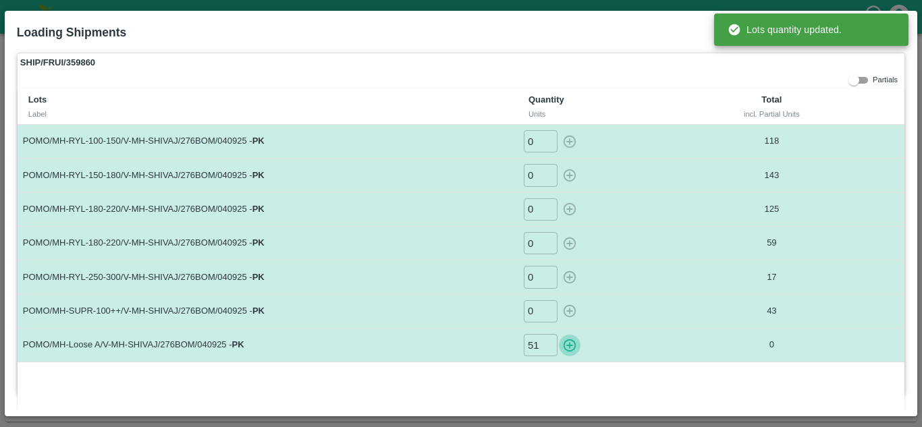
click at [573, 341] on icon "button" at bounding box center [569, 345] width 15 height 15
type input "0"
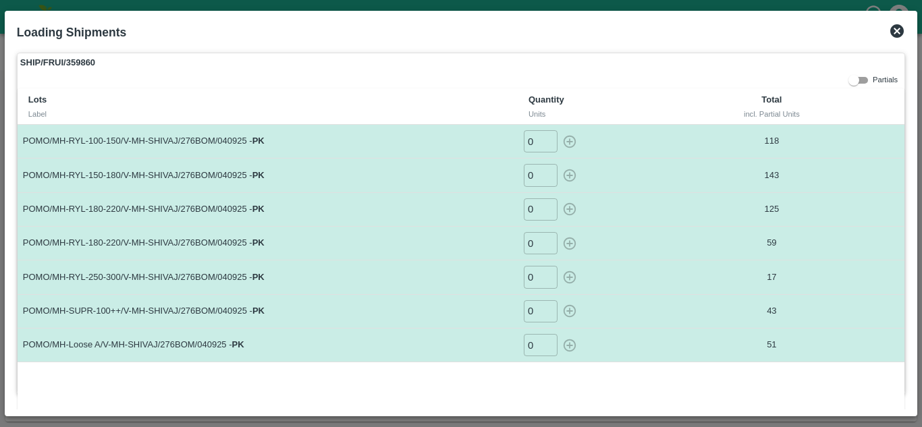
click at [892, 28] on icon at bounding box center [896, 30] width 13 height 13
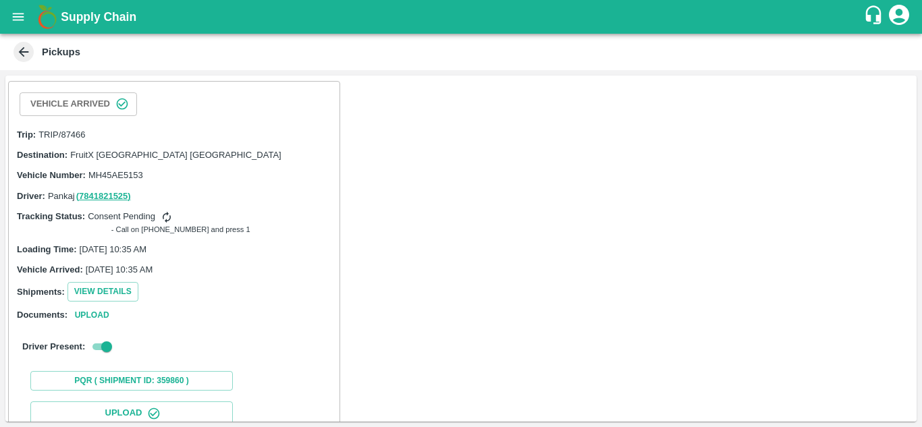
scroll to position [191, 0]
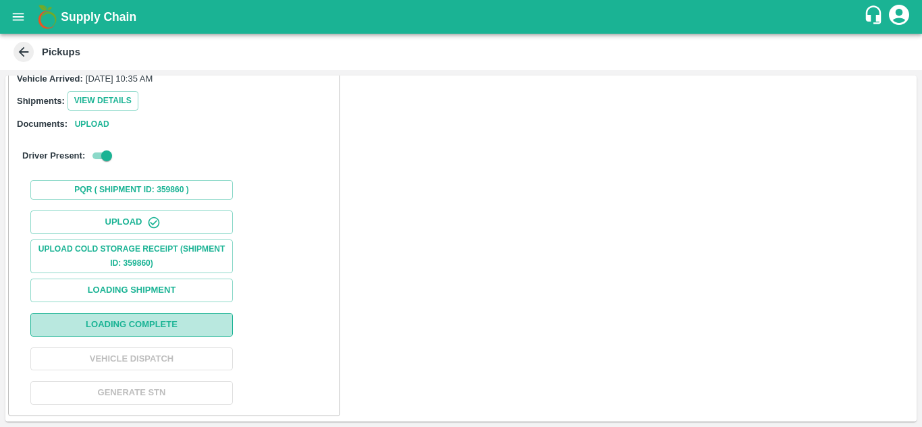
click at [128, 323] on button "Loading Complete" at bounding box center [131, 325] width 202 height 24
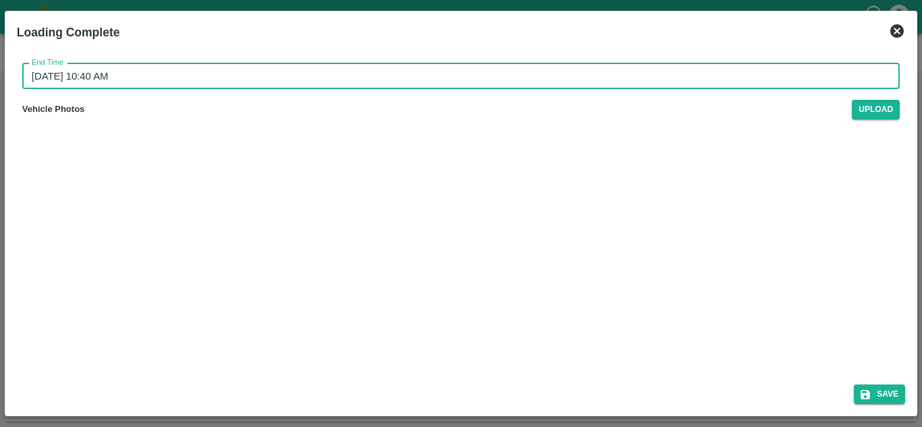
click at [37, 77] on input "05/09/2025 10:40 AM" at bounding box center [456, 76] width 868 height 26
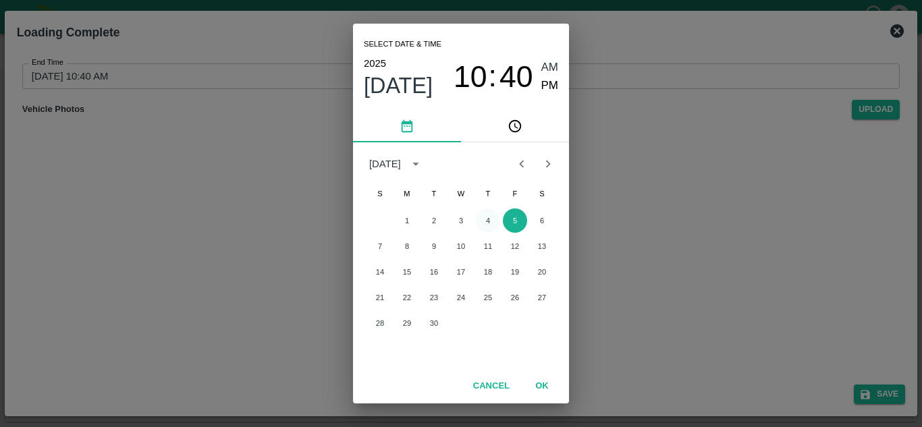
click at [487, 218] on button "4" at bounding box center [488, 221] width 24 height 24
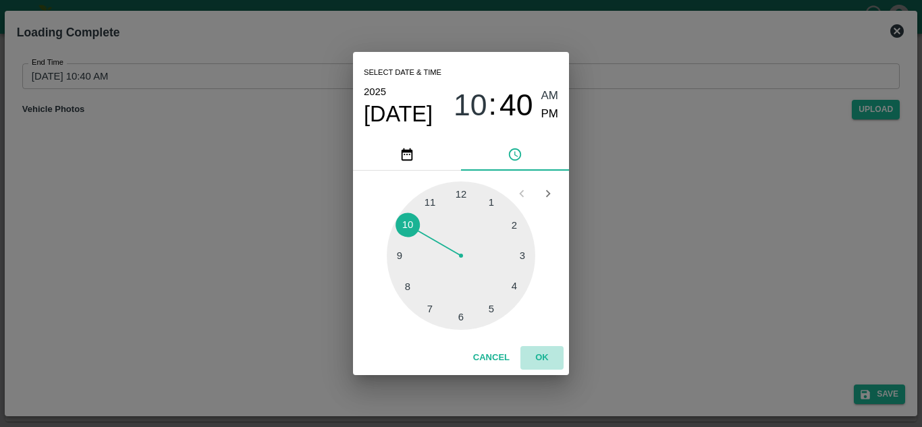
click at [540, 358] on button "OK" at bounding box center [541, 358] width 43 height 24
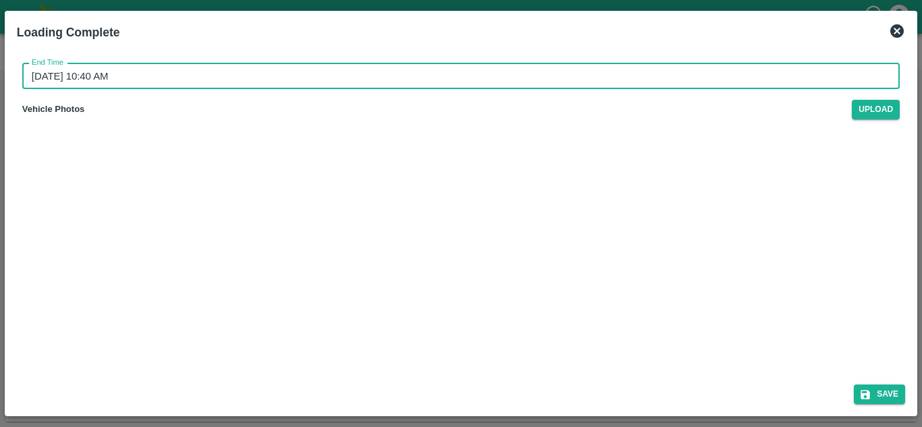
click at [119, 72] on input "04/09/2025 10:40 AM" at bounding box center [456, 76] width 868 height 26
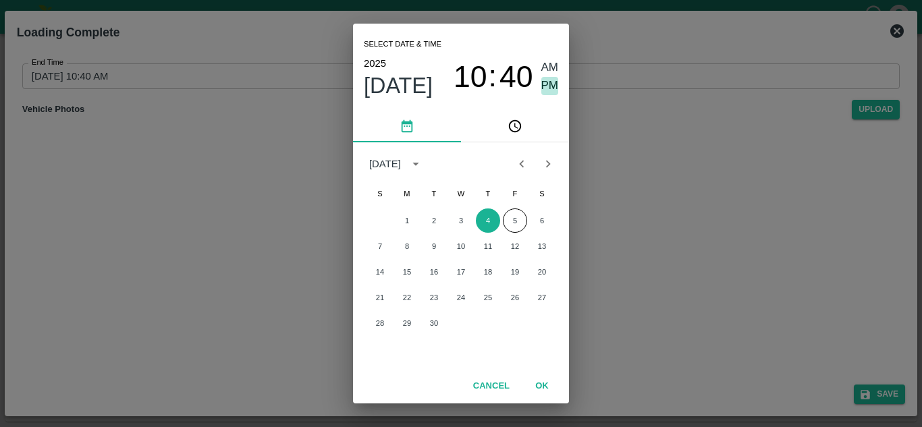
click at [543, 90] on span "PM" at bounding box center [550, 86] width 18 height 18
click at [551, 379] on button "OK" at bounding box center [541, 387] width 43 height 24
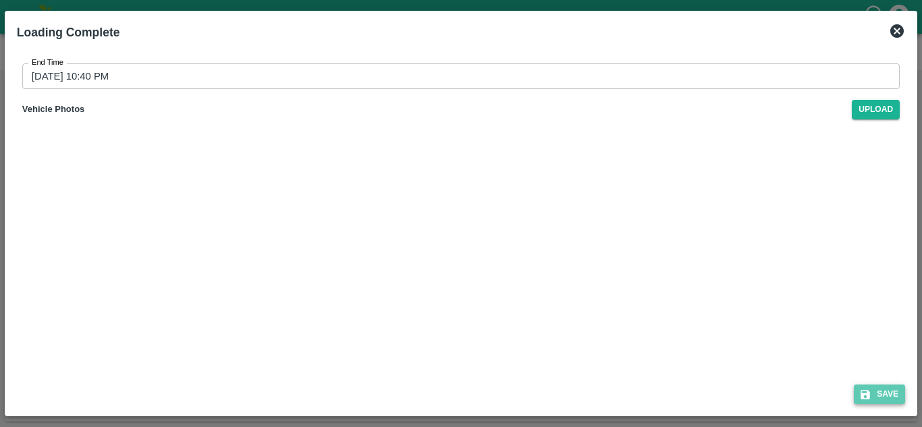
click at [872, 390] on button "Save" at bounding box center [879, 395] width 51 height 20
type input "05/09/2025 10:40 AM"
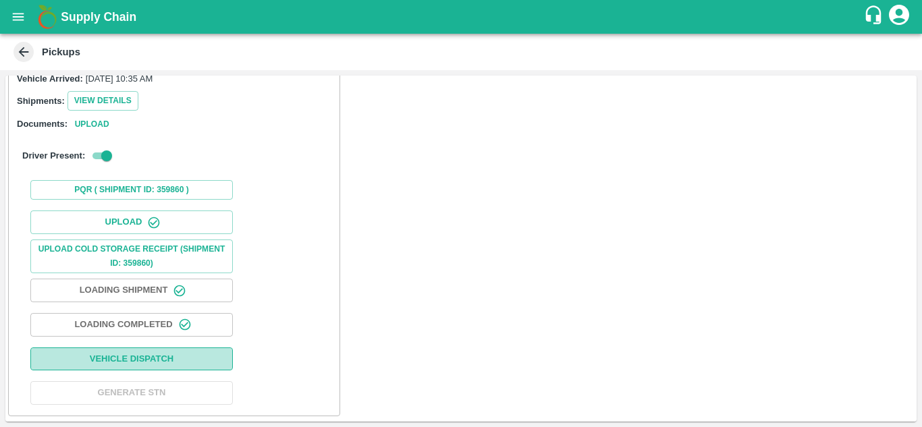
click at [121, 361] on button "Vehicle Dispatch" at bounding box center [131, 360] width 202 height 24
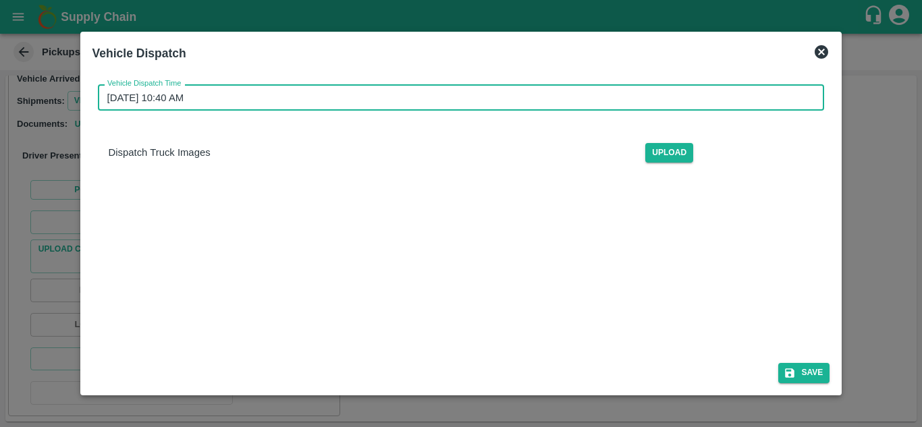
click at [110, 96] on input "05/09/2025 10:40 AM" at bounding box center [456, 97] width 717 height 26
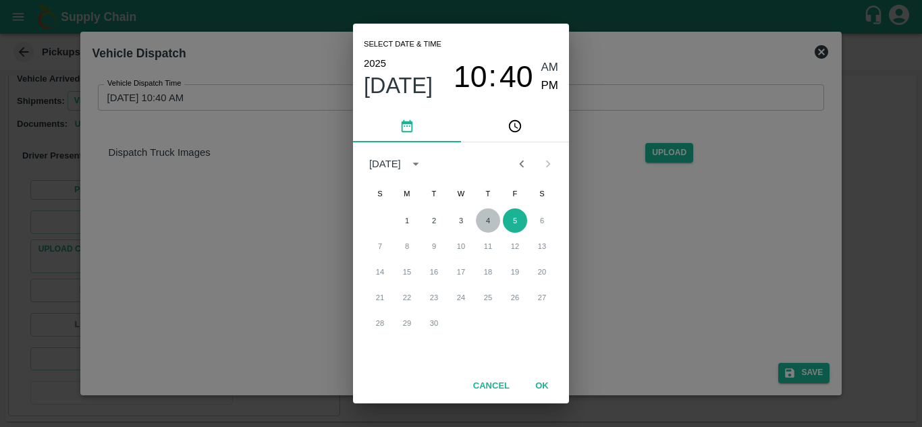
click at [491, 215] on button "4" at bounding box center [488, 221] width 24 height 24
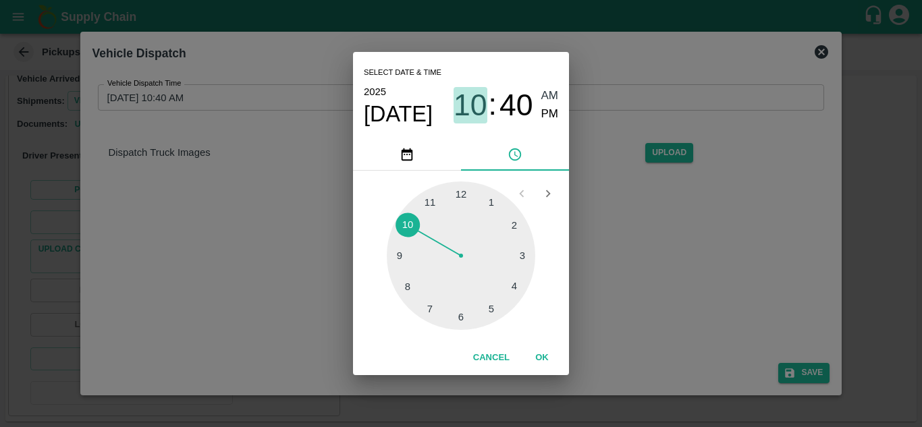
click at [471, 109] on span "10" at bounding box center [470, 105] width 34 height 35
click at [429, 206] on div at bounding box center [461, 256] width 148 height 148
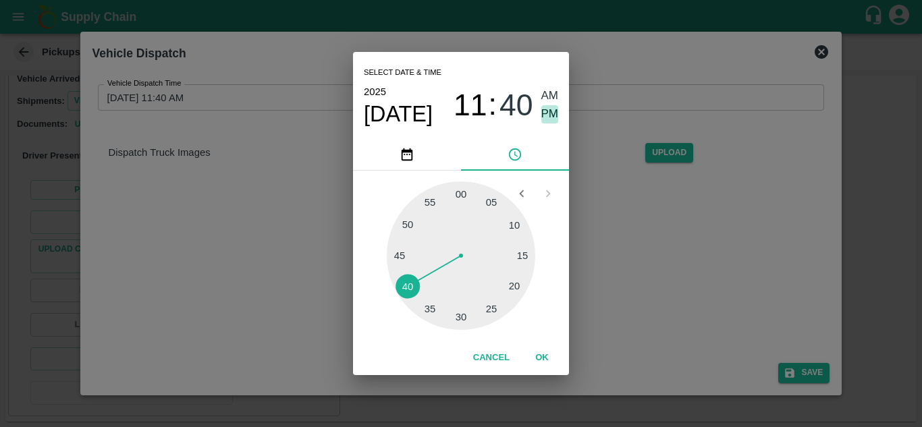
click at [549, 114] on span "PM" at bounding box center [550, 114] width 18 height 18
type input "04/09/2025 11:40 PM"
click at [539, 358] on button "OK" at bounding box center [541, 358] width 43 height 24
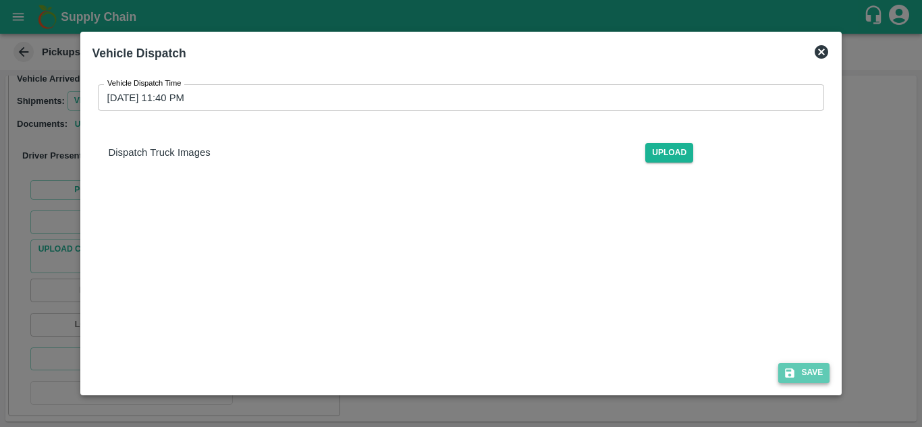
click at [807, 373] on button "Save" at bounding box center [803, 373] width 51 height 20
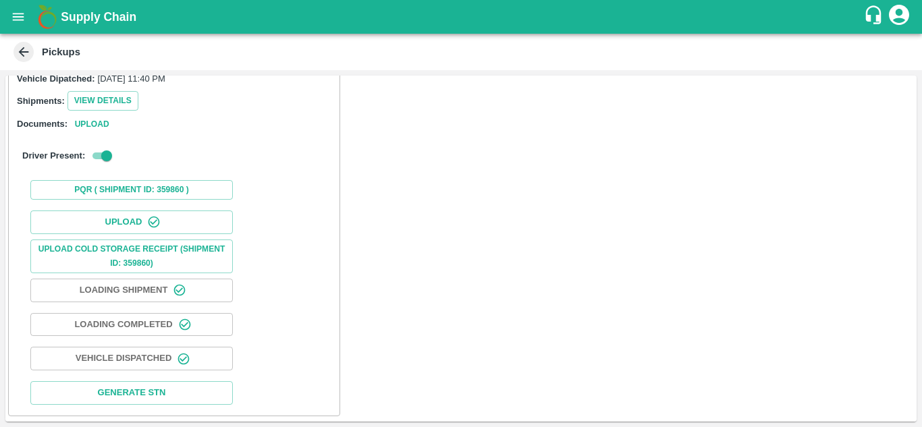
scroll to position [0, 0]
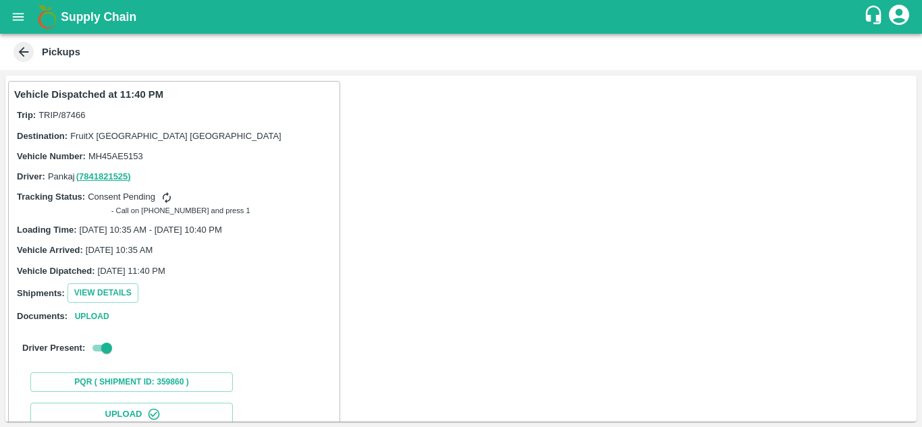
click at [23, 54] on icon at bounding box center [23, 52] width 15 height 15
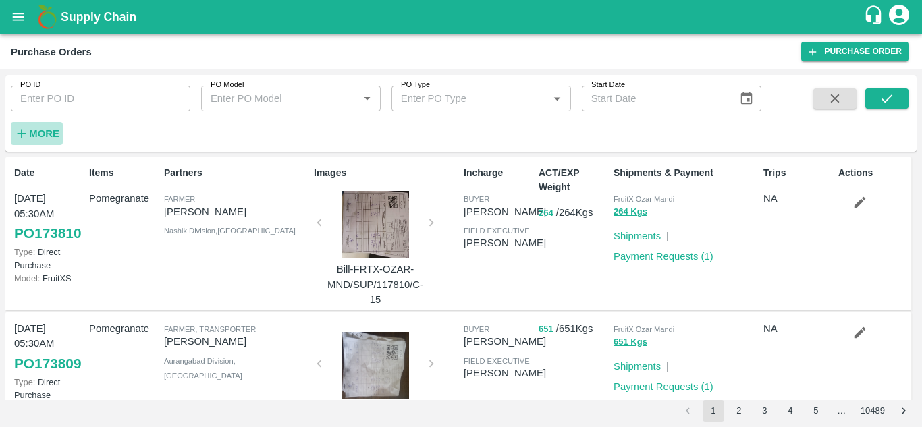
click at [38, 127] on h6 "More" at bounding box center [44, 134] width 30 height 18
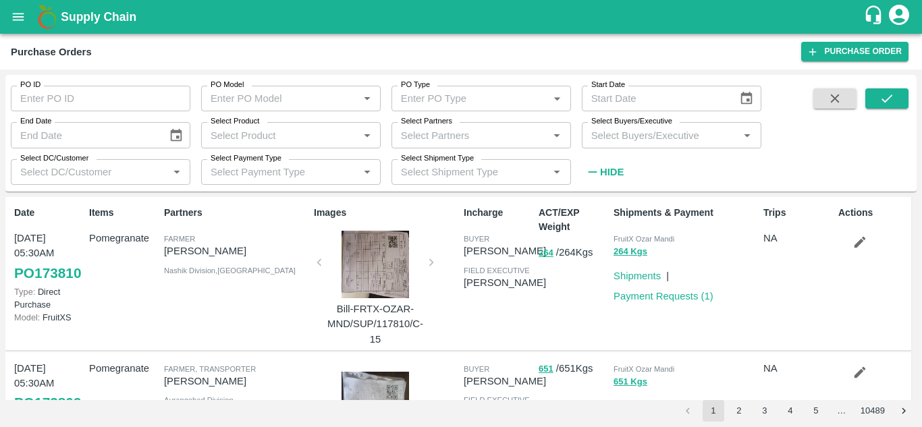
click at [649, 142] on input "Select Buyers/Executive" at bounding box center [660, 135] width 149 height 18
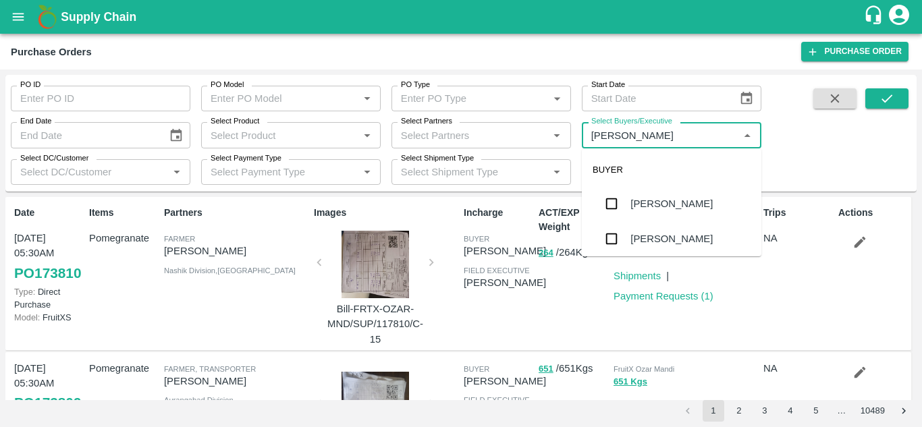
type input "AVINASH"
click at [619, 236] on input "checkbox" at bounding box center [611, 238] width 27 height 27
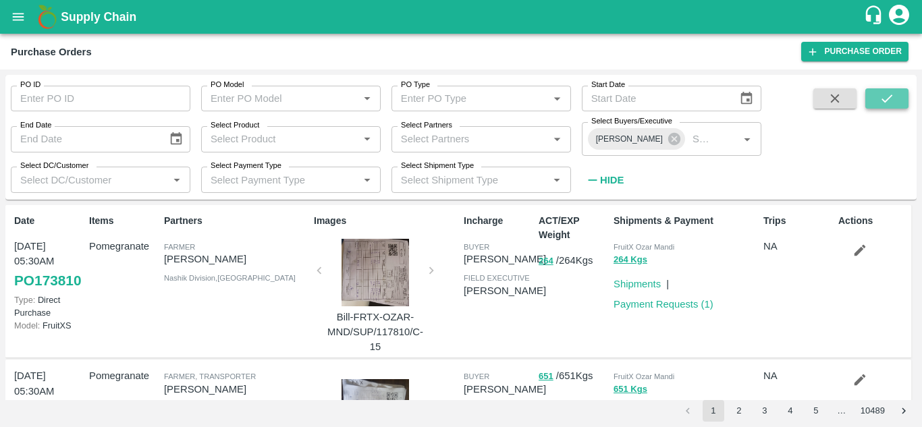
click at [889, 95] on icon "submit" at bounding box center [886, 98] width 15 height 15
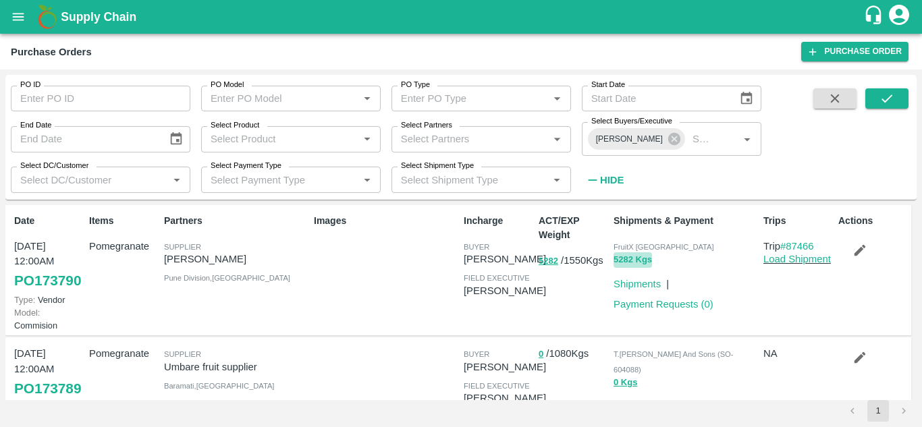
click at [624, 258] on button "5282 Kgs" at bounding box center [632, 260] width 38 height 16
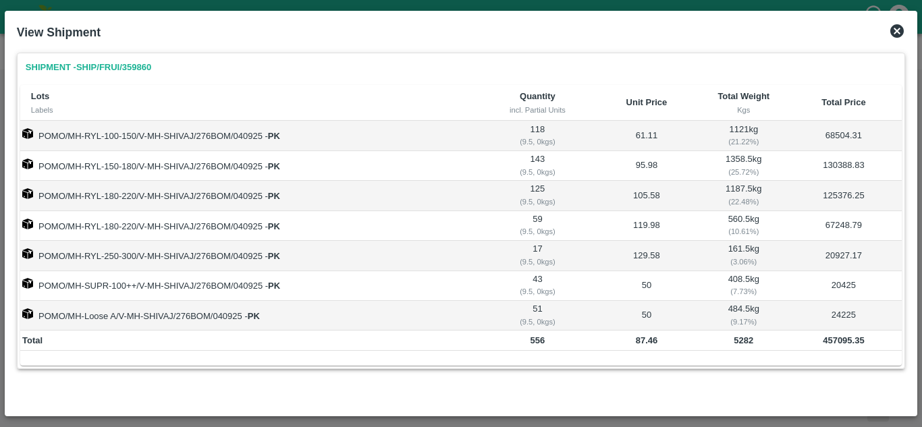
click at [895, 30] on icon at bounding box center [897, 31] width 16 height 16
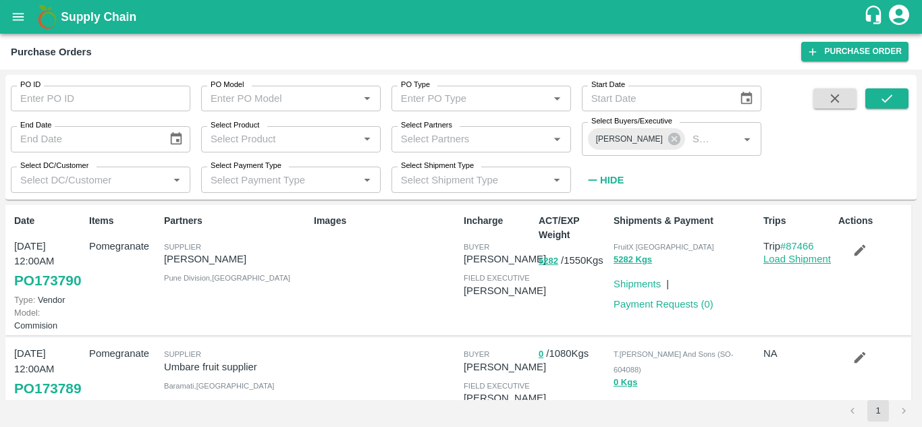
click at [779, 260] on link "Load Shipment" at bounding box center [796, 259] width 67 height 11
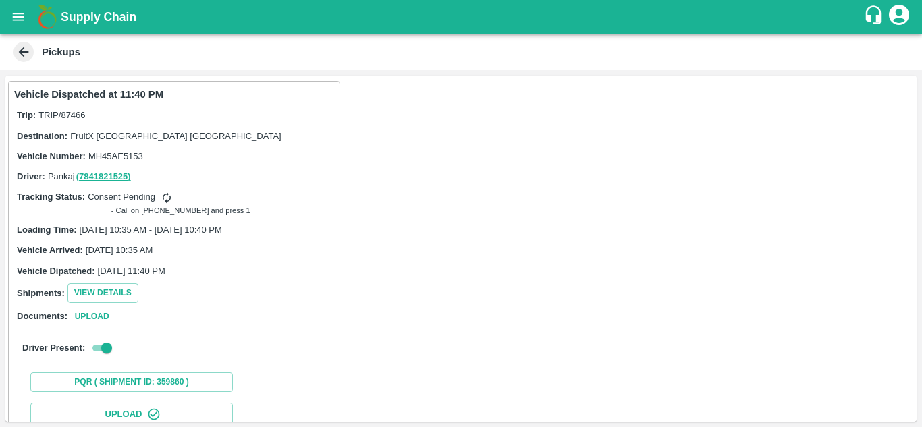
click at [22, 55] on icon at bounding box center [24, 52] width 10 height 10
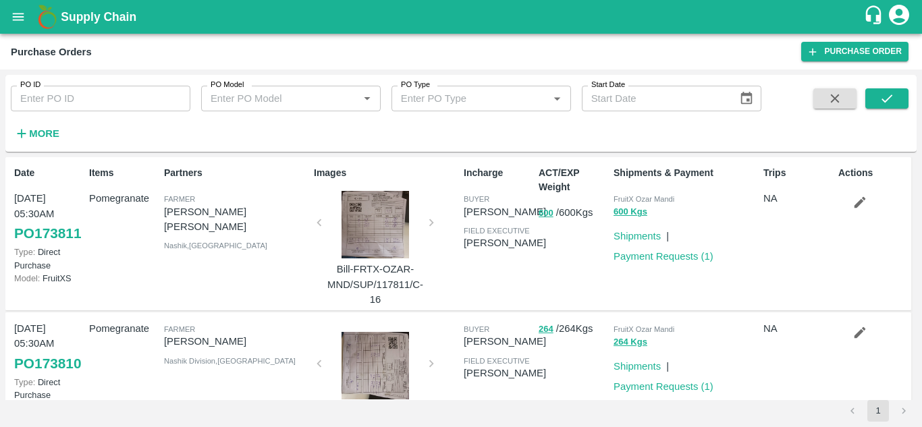
click at [34, 136] on strong "More" at bounding box center [44, 133] width 30 height 11
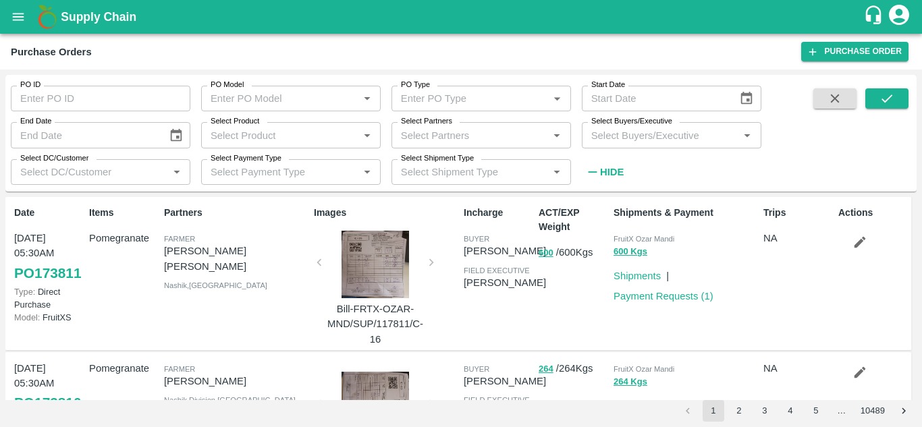
click at [617, 132] on input "Select Buyers/Executive" at bounding box center [660, 135] width 149 height 18
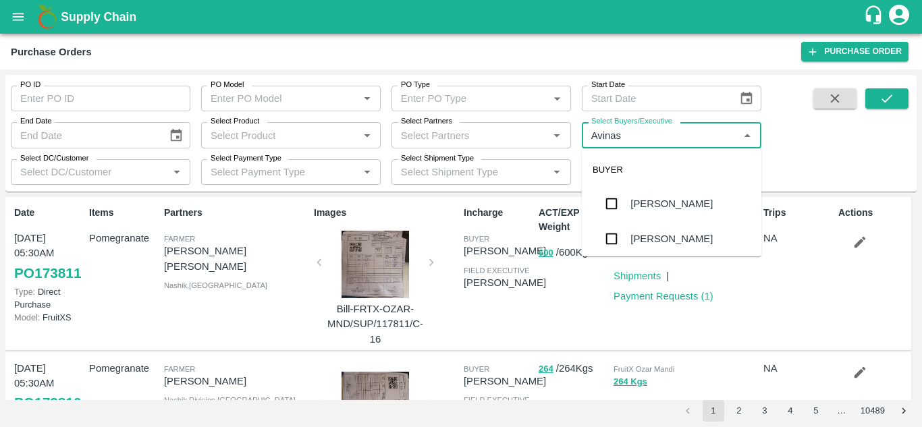
type input "Avinash"
click at [618, 233] on input "checkbox" at bounding box center [611, 238] width 27 height 27
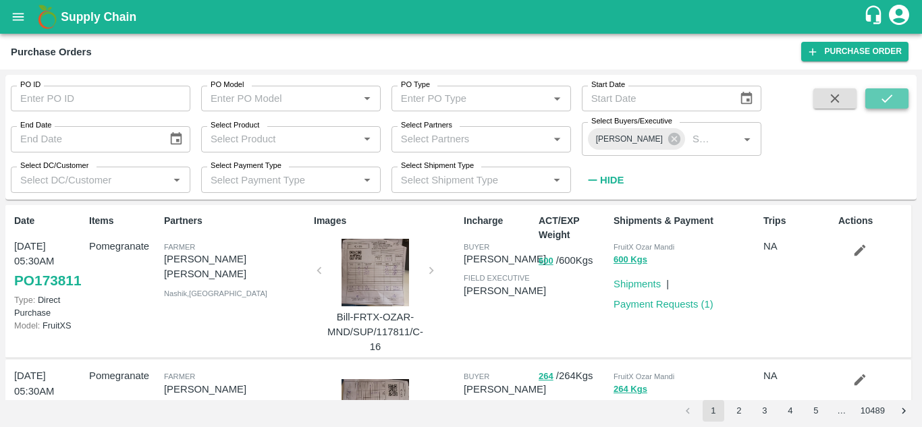
click at [891, 104] on icon "submit" at bounding box center [886, 98] width 15 height 15
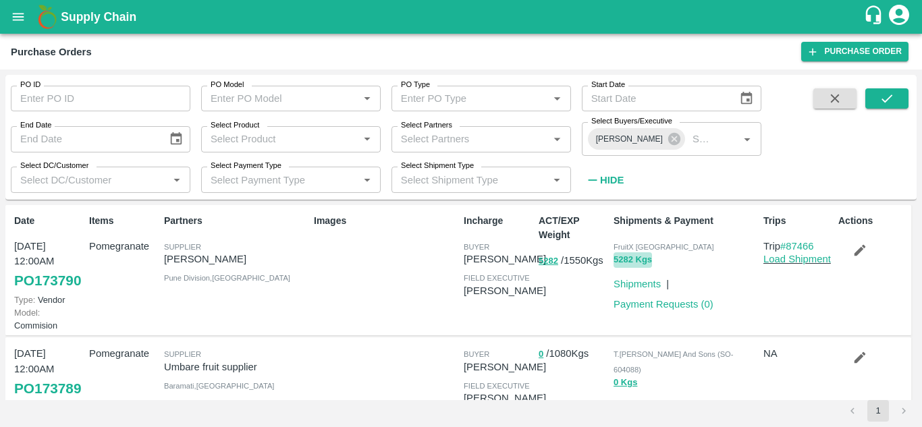
click at [623, 257] on button "5282 Kgs" at bounding box center [632, 260] width 38 height 16
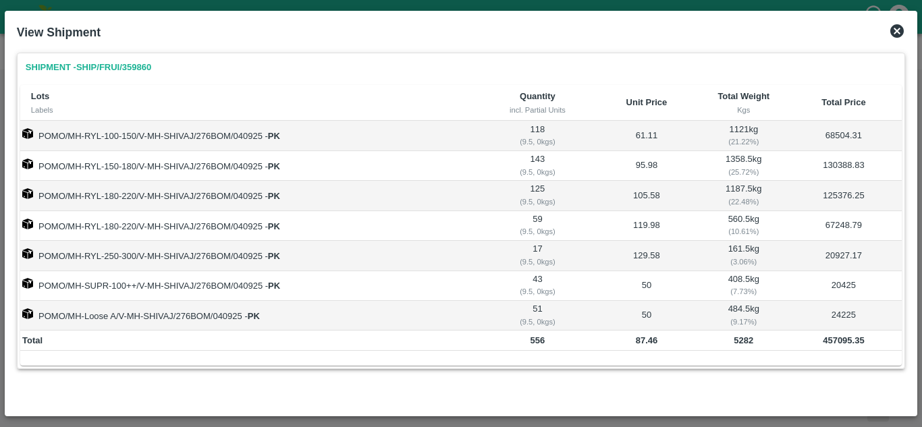
click at [890, 30] on icon at bounding box center [897, 31] width 16 height 16
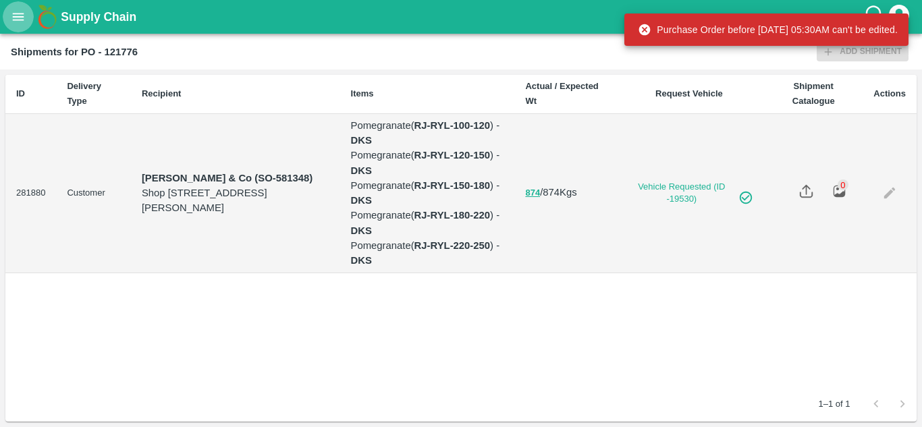
click at [16, 13] on icon "open drawer" at bounding box center [18, 16] width 15 height 15
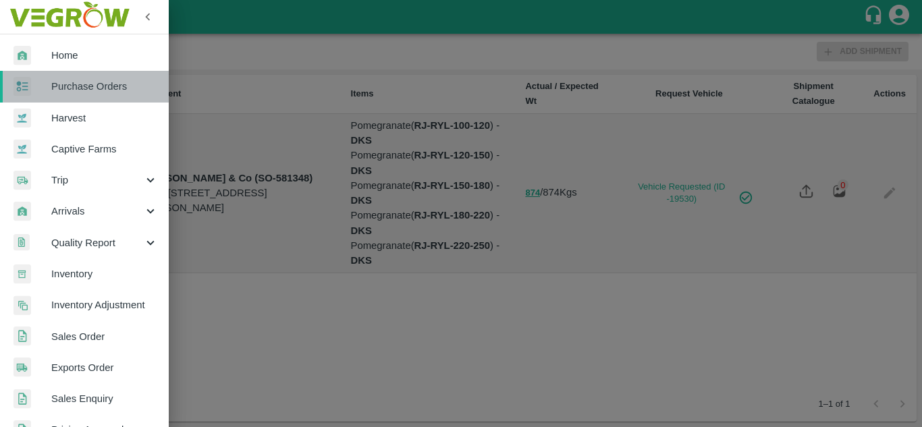
click at [88, 80] on span "Purchase Orders" at bounding box center [104, 86] width 107 height 15
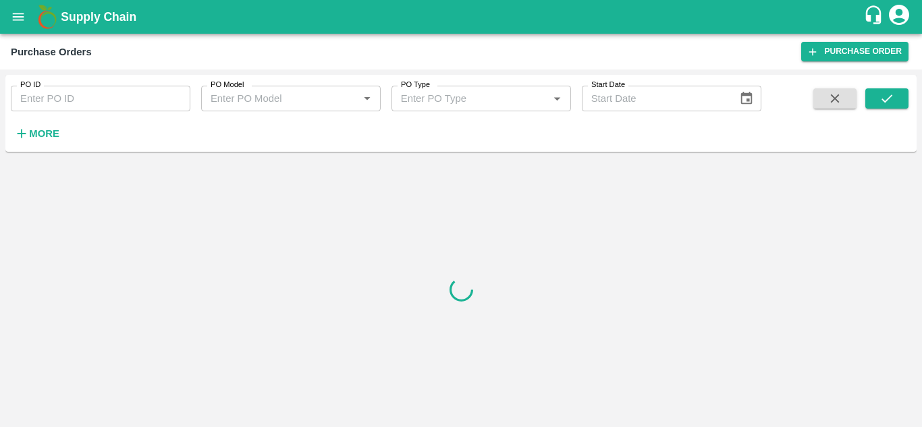
click at [49, 121] on div "More" at bounding box center [31, 128] width 63 height 34
click at [44, 135] on strong "More" at bounding box center [44, 133] width 30 height 11
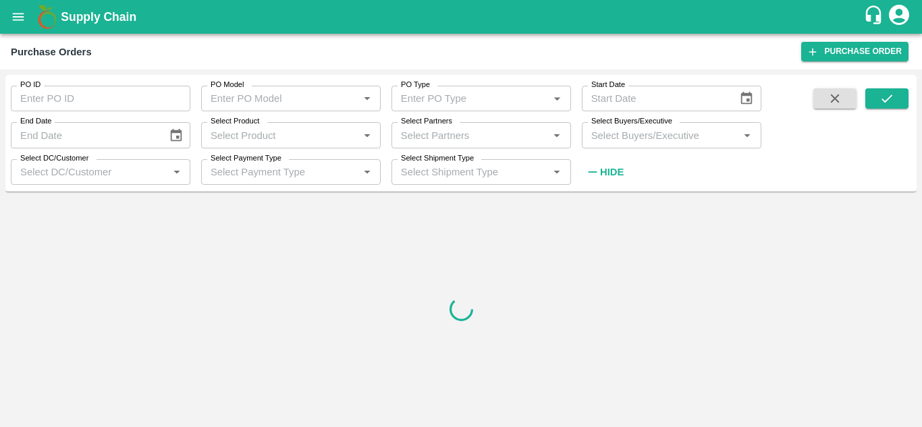
click at [630, 144] on input "Select Buyers/Executive" at bounding box center [660, 135] width 149 height 18
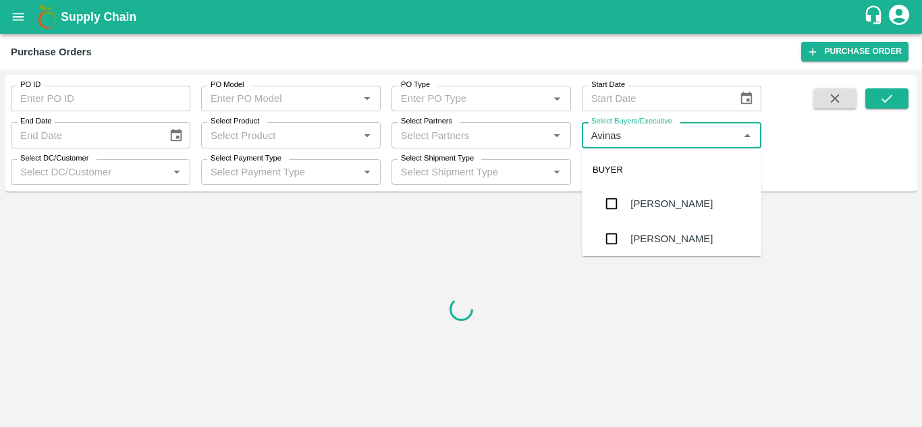
type input "Avinash"
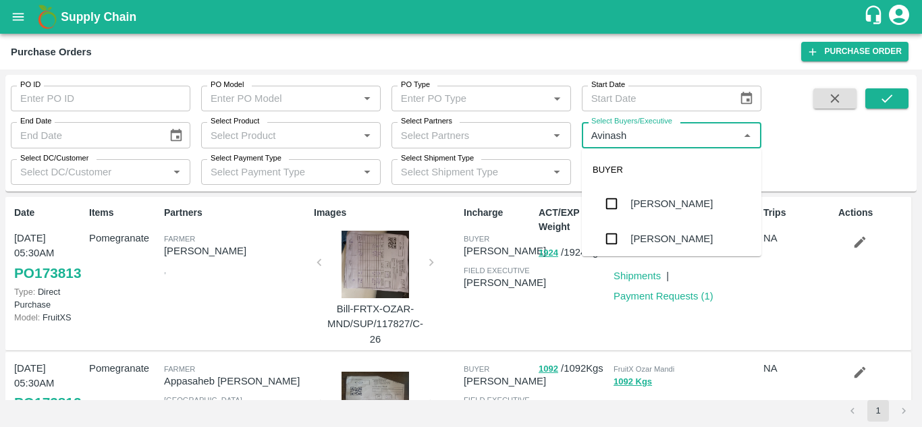
click at [597, 236] on div "[PERSON_NAME]" at bounding box center [672, 238] width 180 height 35
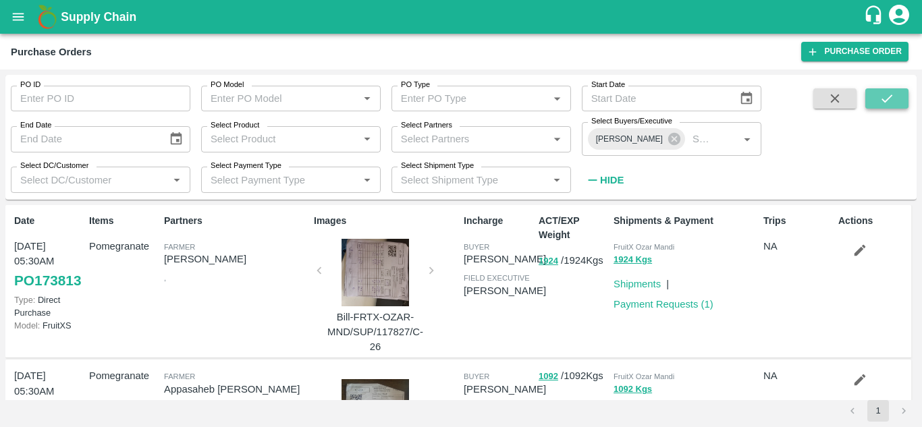
click at [877, 105] on button "submit" at bounding box center [886, 98] width 43 height 20
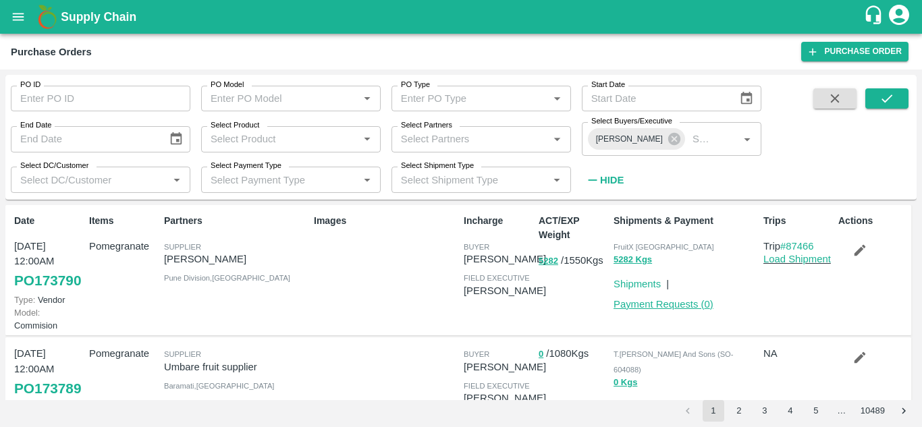
click at [684, 302] on link "Payment Requests ( 0 )" at bounding box center [663, 304] width 100 height 11
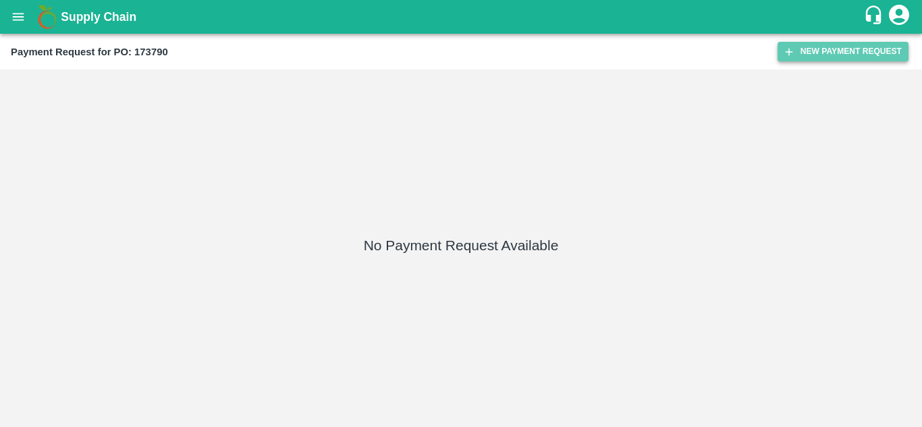
click at [790, 55] on icon "button" at bounding box center [789, 52] width 12 height 12
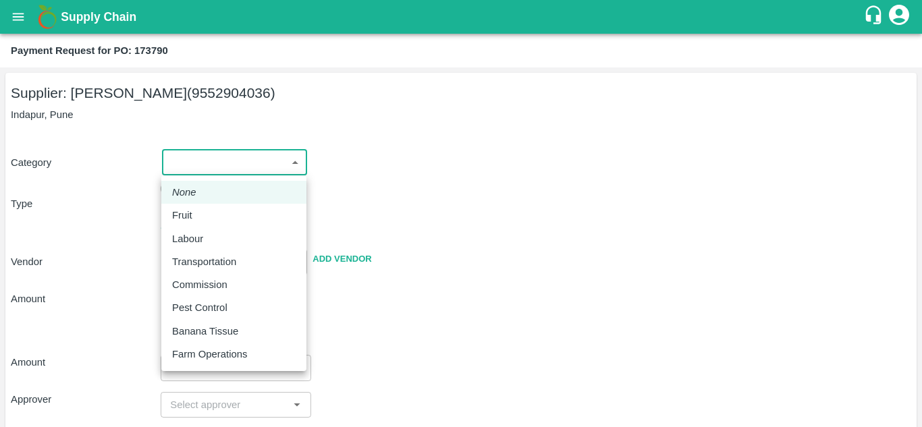
click at [190, 171] on body "Supply Chain Payment Request for PO: 173790 Supplier: [PERSON_NAME] (9552904036…" at bounding box center [461, 213] width 922 height 427
click at [175, 211] on p "Fruit" at bounding box center [182, 215] width 20 height 15
type input "1"
type input "[PERSON_NAME] - 9552904036(Supplier)"
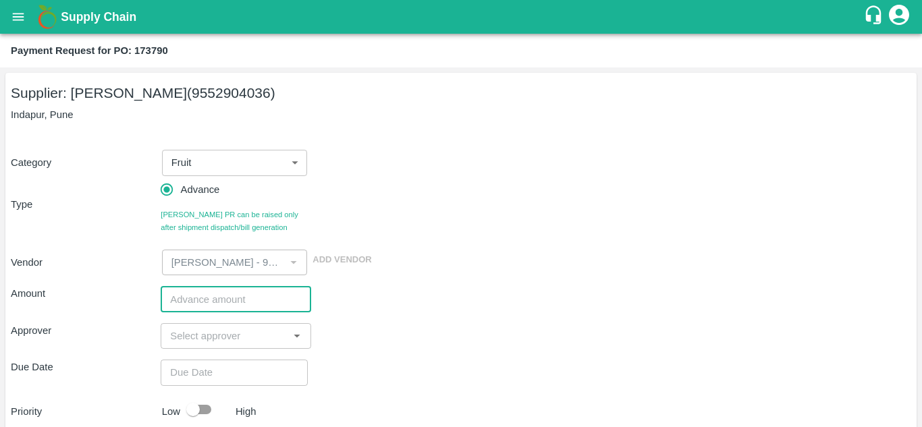
click at [191, 301] on input "number" at bounding box center [236, 299] width 150 height 26
click at [190, 298] on input "30000" at bounding box center [236, 299] width 150 height 26
click at [192, 298] on input "300000" at bounding box center [236, 299] width 150 height 26
type input "300000"
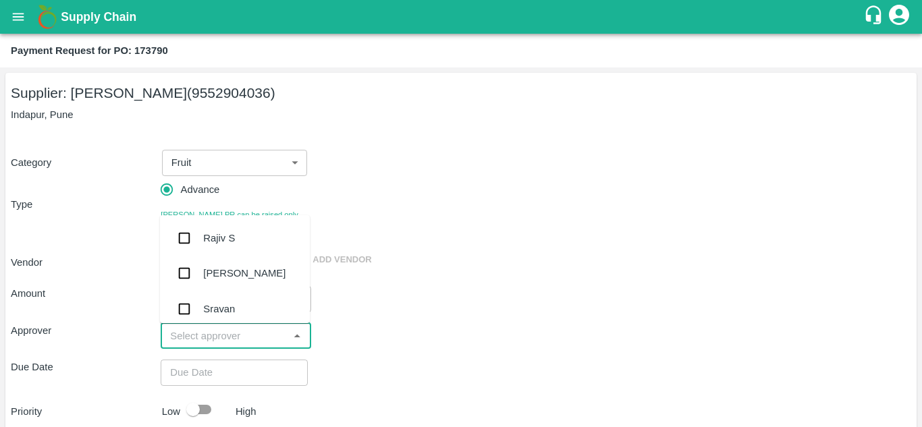
click at [196, 339] on input "input" at bounding box center [224, 336] width 119 height 18
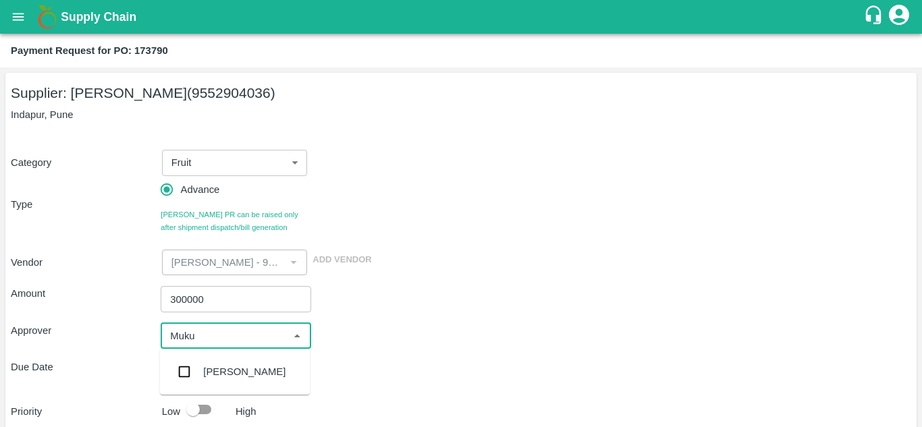
type input "Mukul"
click at [186, 371] on input "checkbox" at bounding box center [184, 371] width 27 height 27
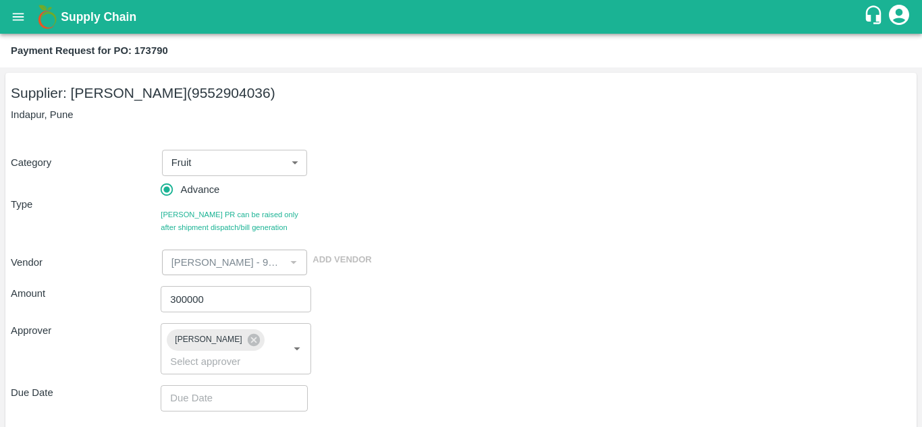
click at [124, 344] on div "Approver" at bounding box center [86, 348] width 150 height 51
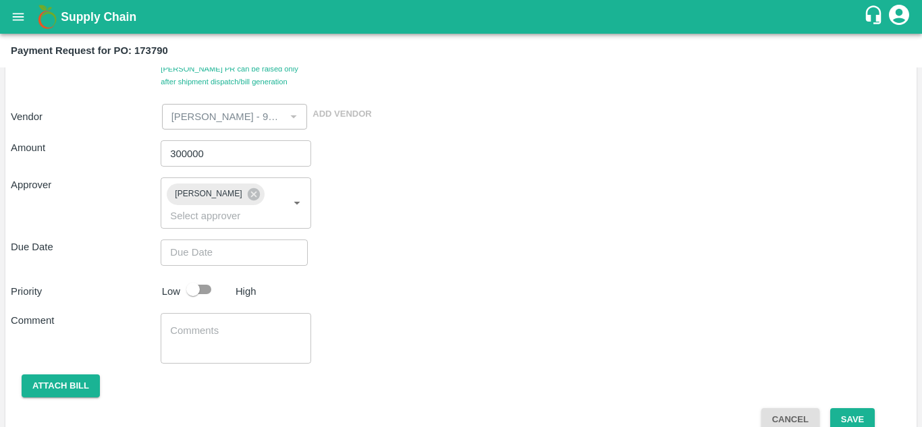
scroll to position [157, 0]
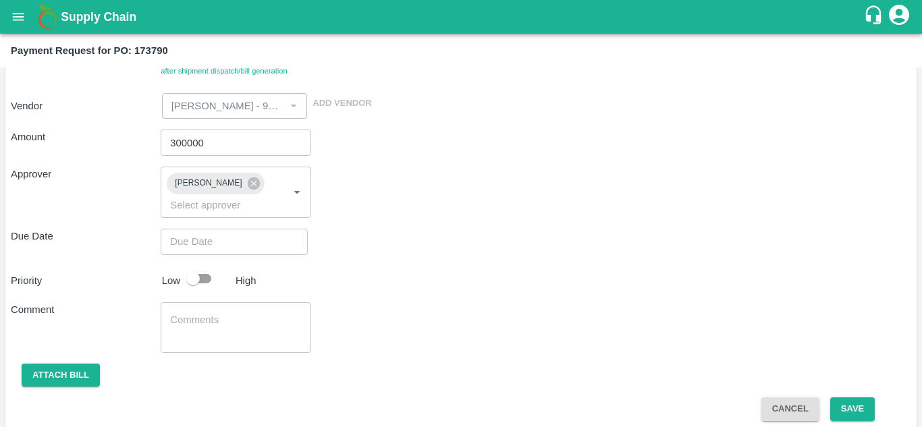
type input "DD/MM/YYYY hh:mm aa"
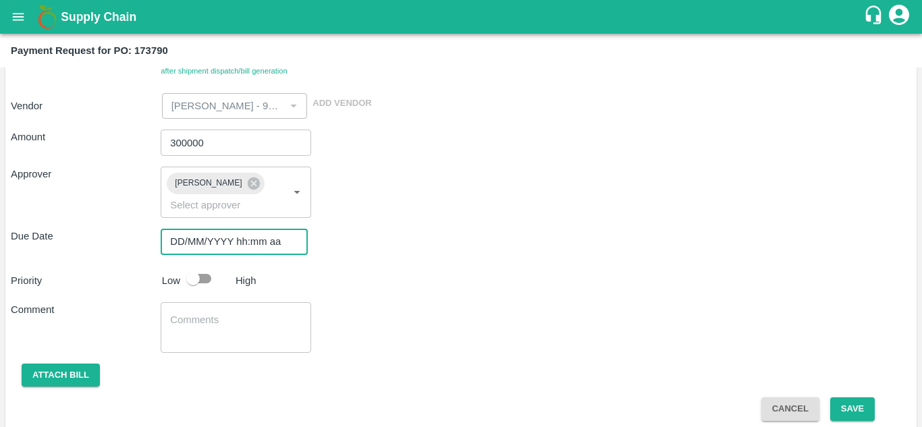
click at [166, 247] on input "DD/MM/YYYY hh:mm aa" at bounding box center [230, 242] width 138 height 26
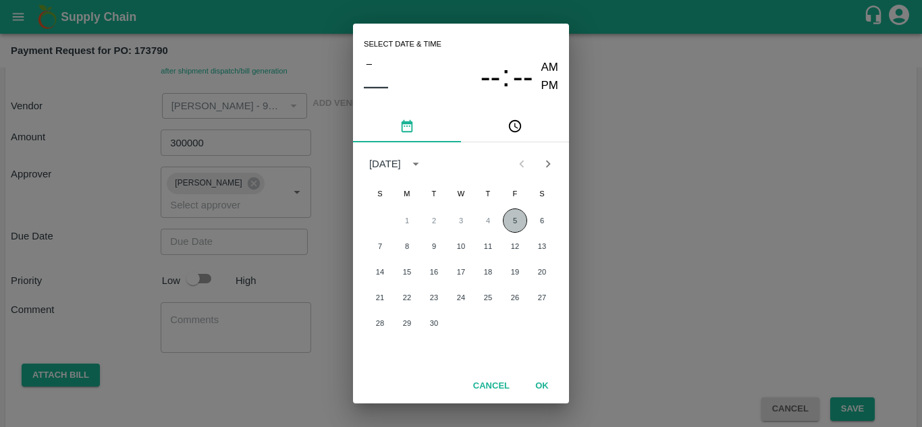
click at [509, 217] on button "5" at bounding box center [515, 221] width 24 height 24
type input "[DATE] 12:00 AM"
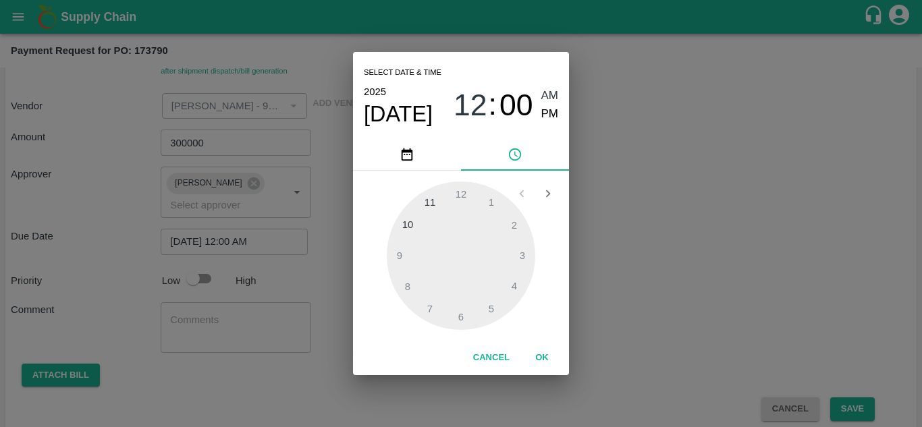
click at [540, 352] on button "OK" at bounding box center [541, 358] width 43 height 24
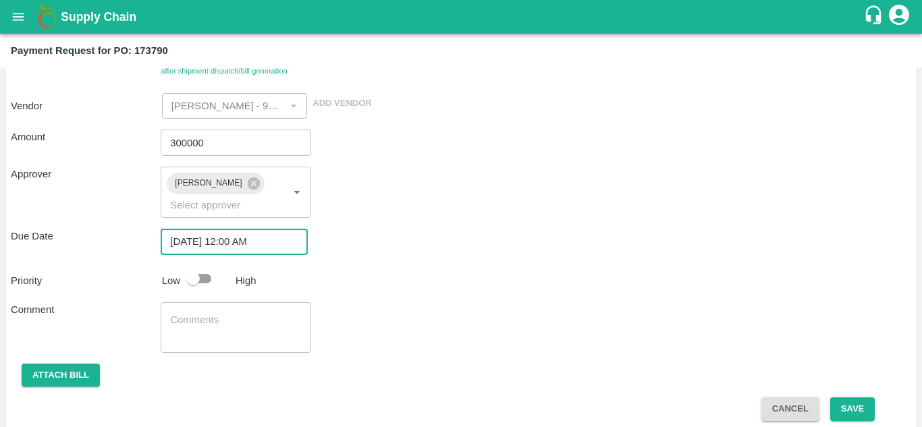
click at [195, 280] on input "checkbox" at bounding box center [193, 279] width 77 height 26
checkbox input "true"
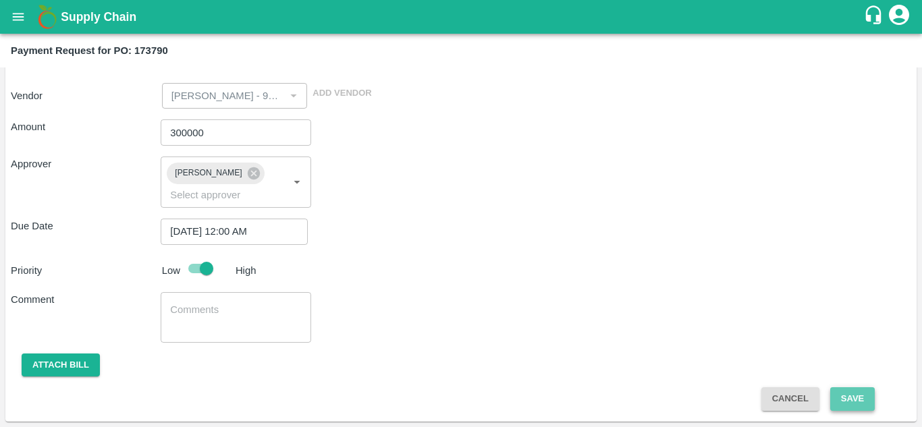
click at [850, 393] on button "Save" at bounding box center [852, 399] width 45 height 24
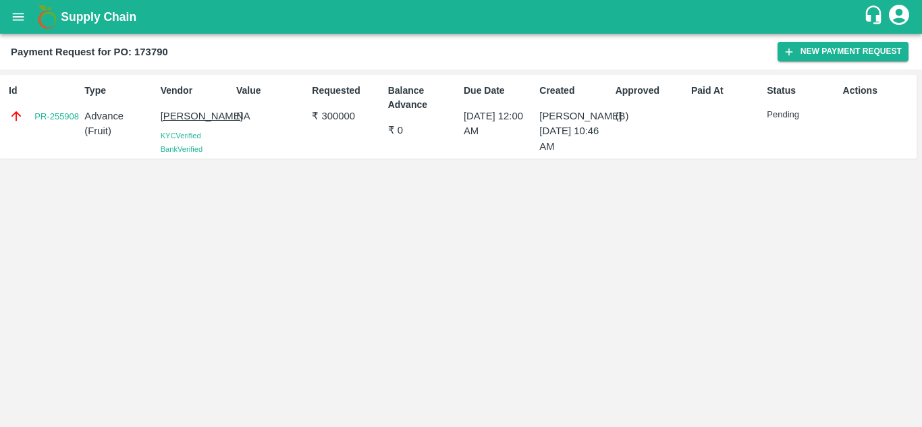
click at [18, 24] on icon "open drawer" at bounding box center [18, 16] width 15 height 15
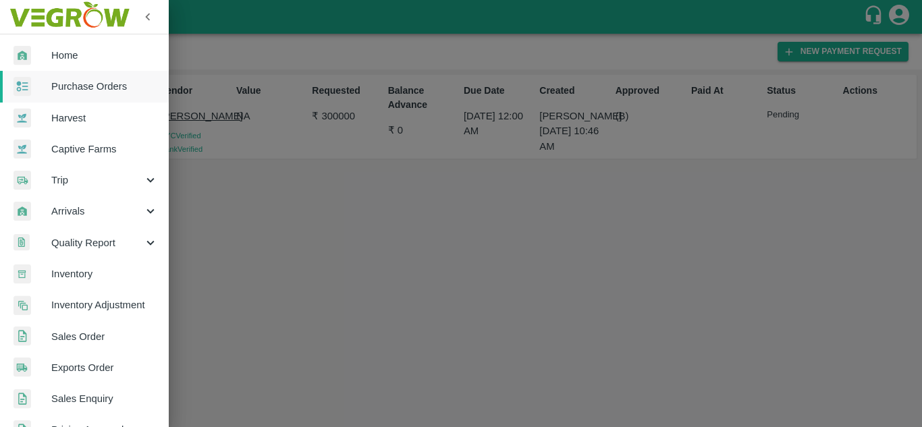
click at [80, 88] on span "Purchase Orders" at bounding box center [104, 86] width 107 height 15
